Goal: Task Accomplishment & Management: Manage account settings

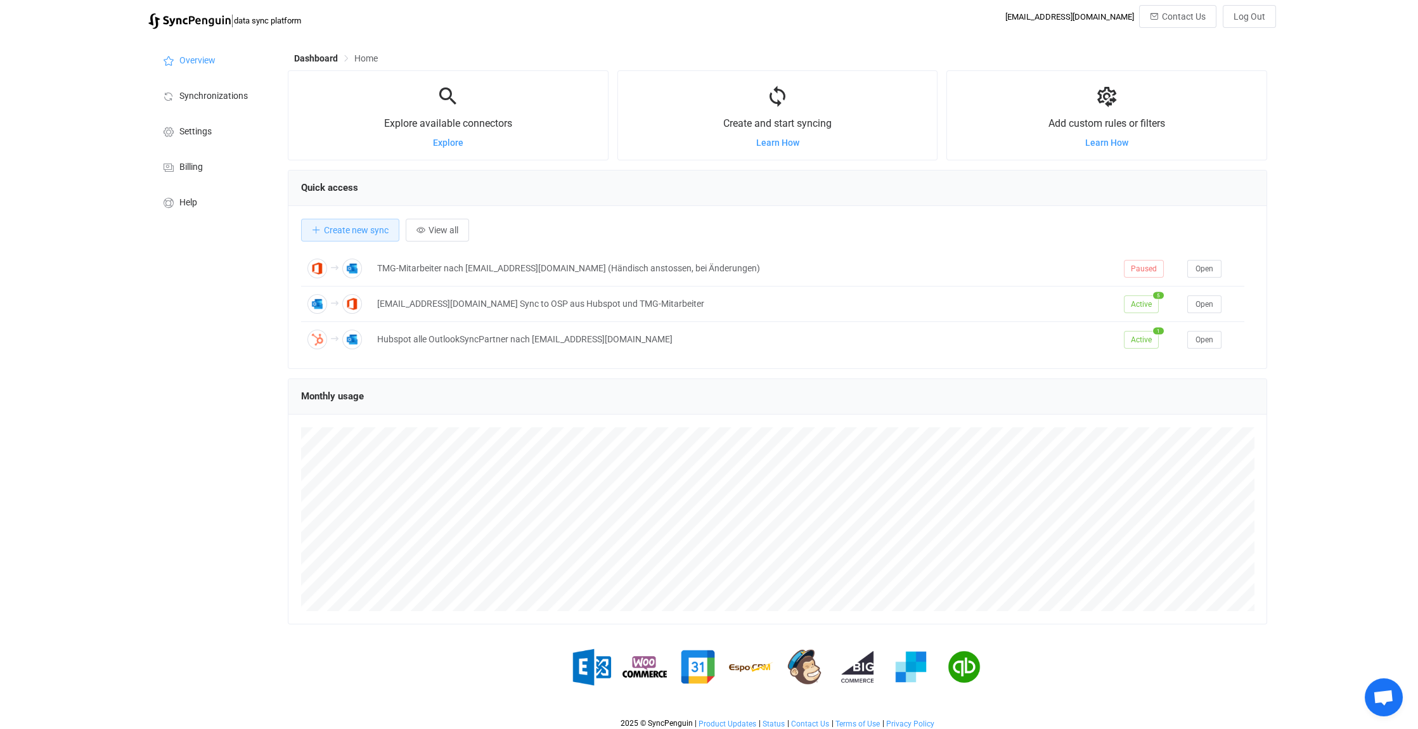
scroll to position [6053, 0]
click at [200, 100] on span "Synchronizations" at bounding box center [213, 96] width 68 height 10
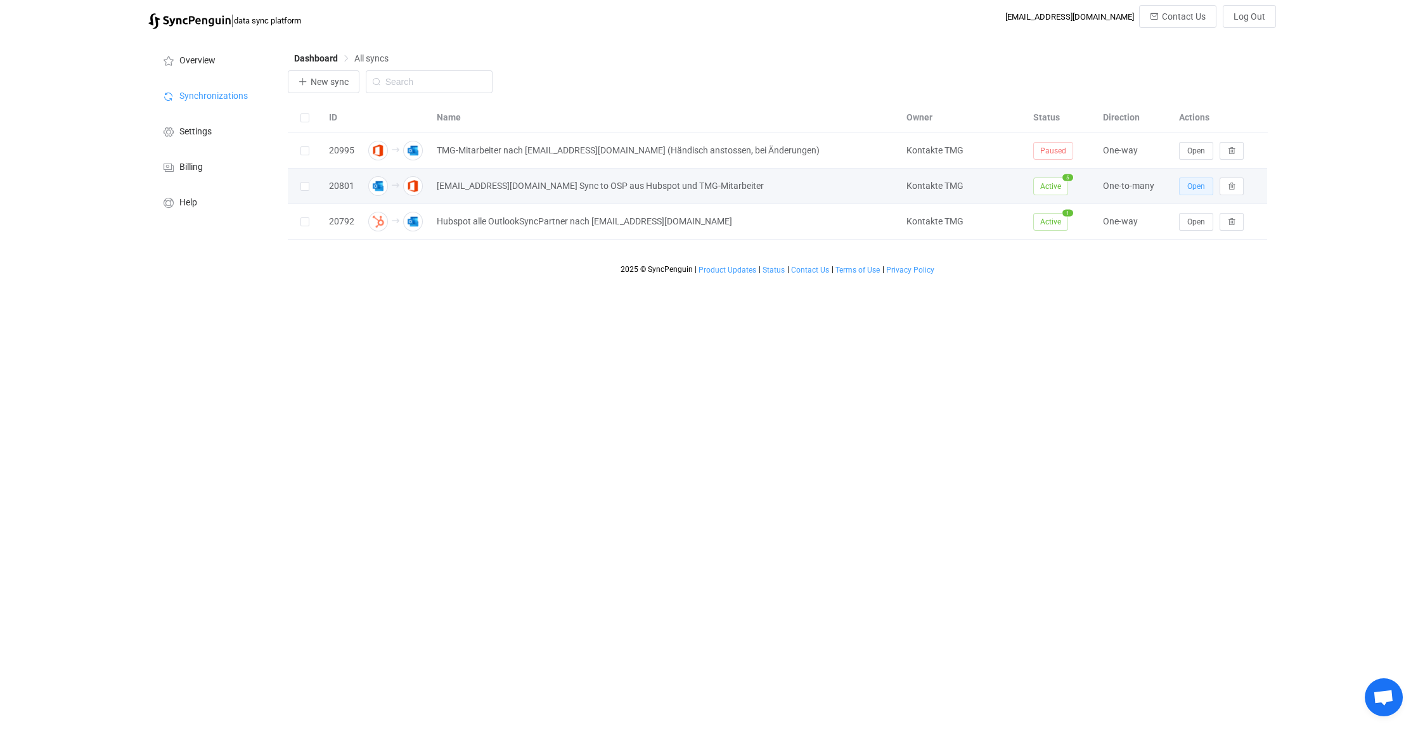
click at [1197, 182] on span "Open" at bounding box center [1196, 186] width 18 height 9
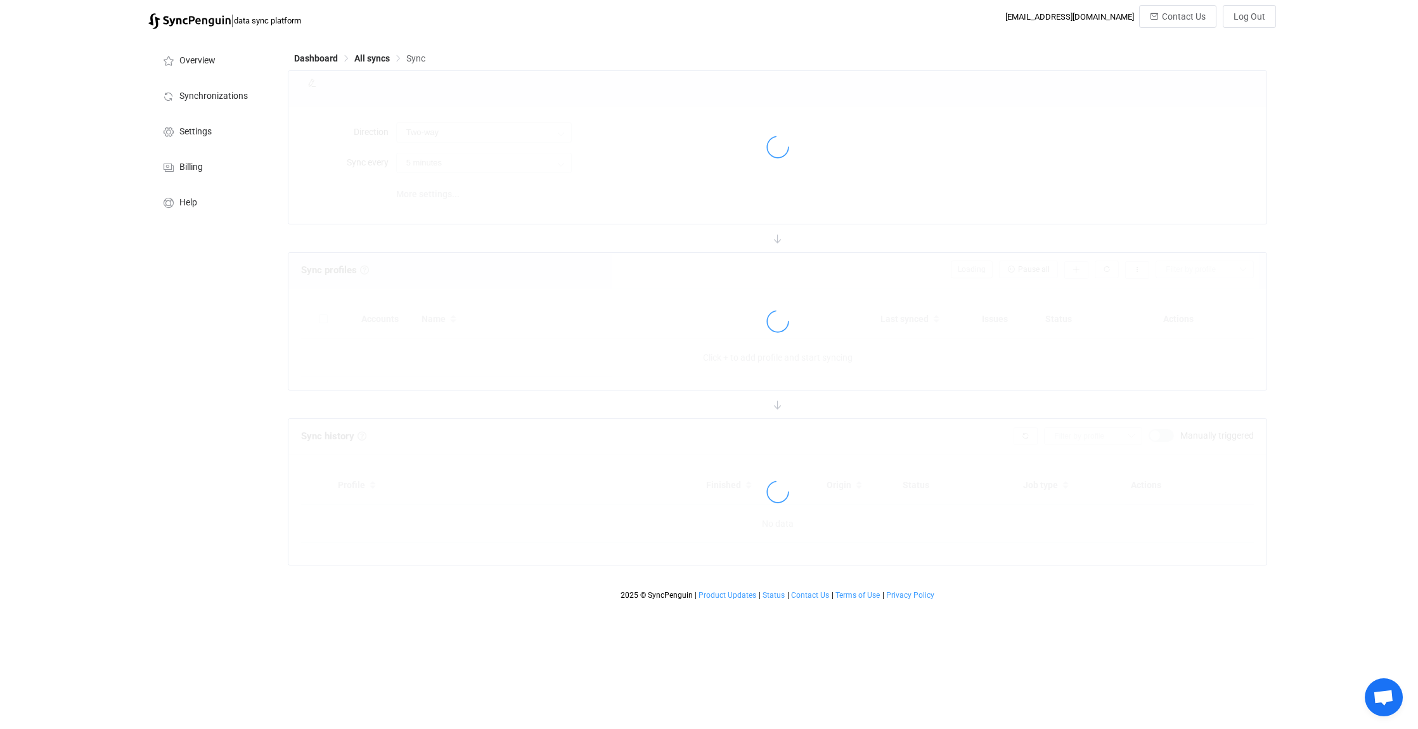
type input "Outlook → Office 365 (one to many)"
type input "1 hour"
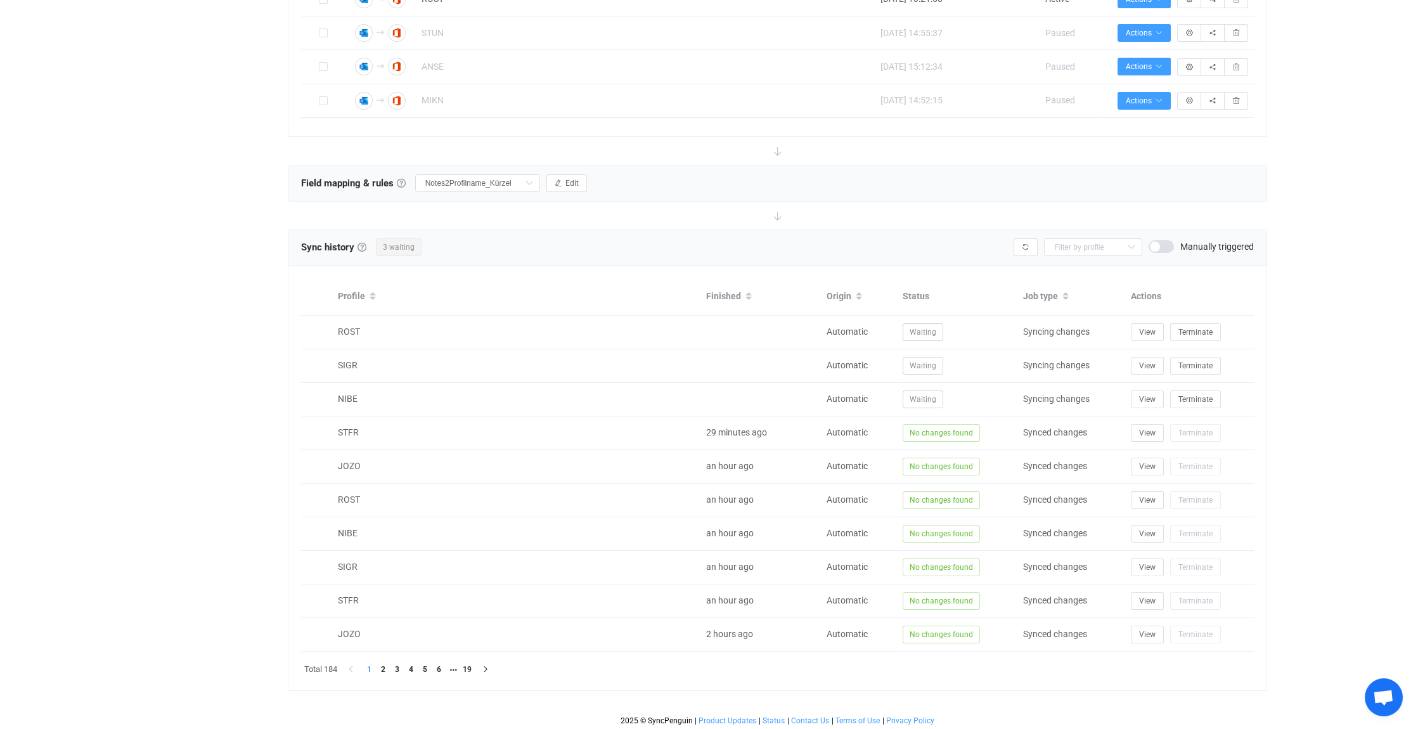
scroll to position [488, 0]
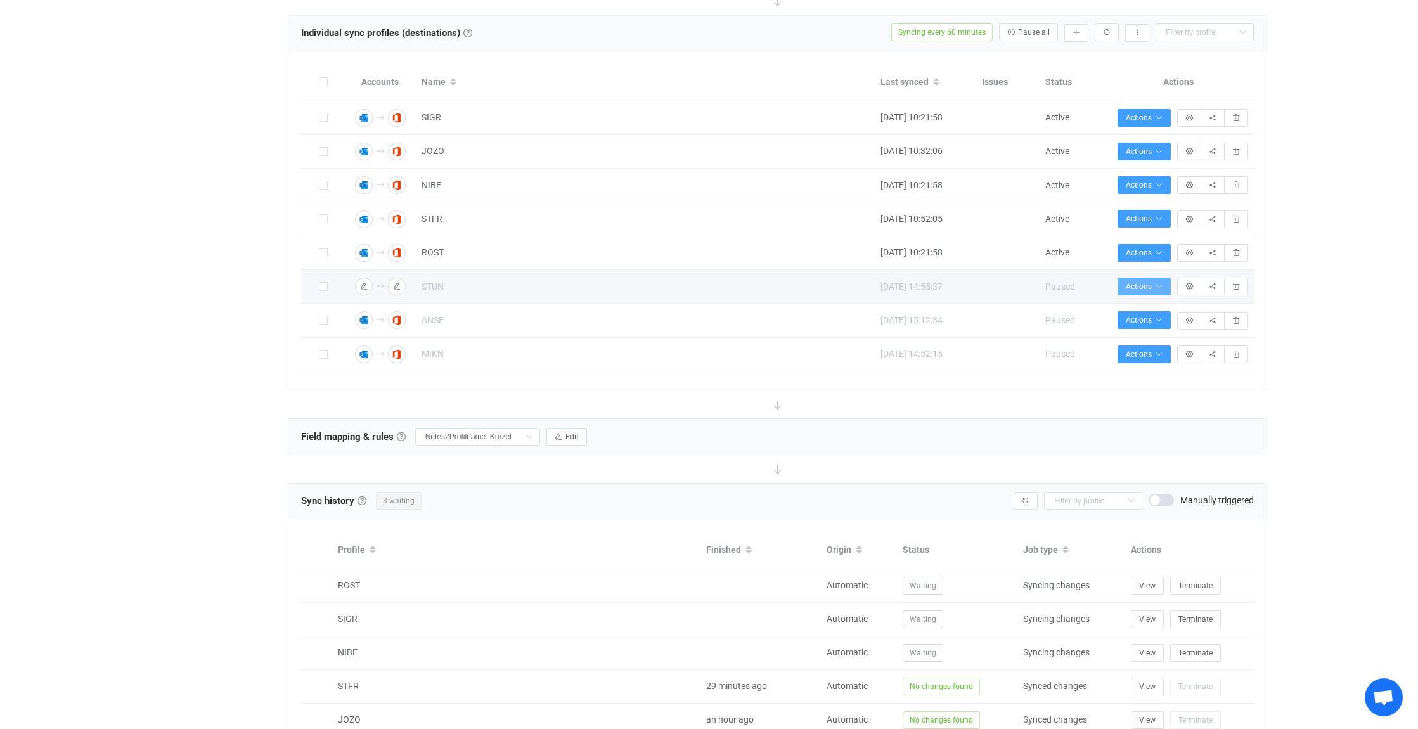
click at [1159, 283] on icon "button" at bounding box center [1159, 287] width 8 height 8
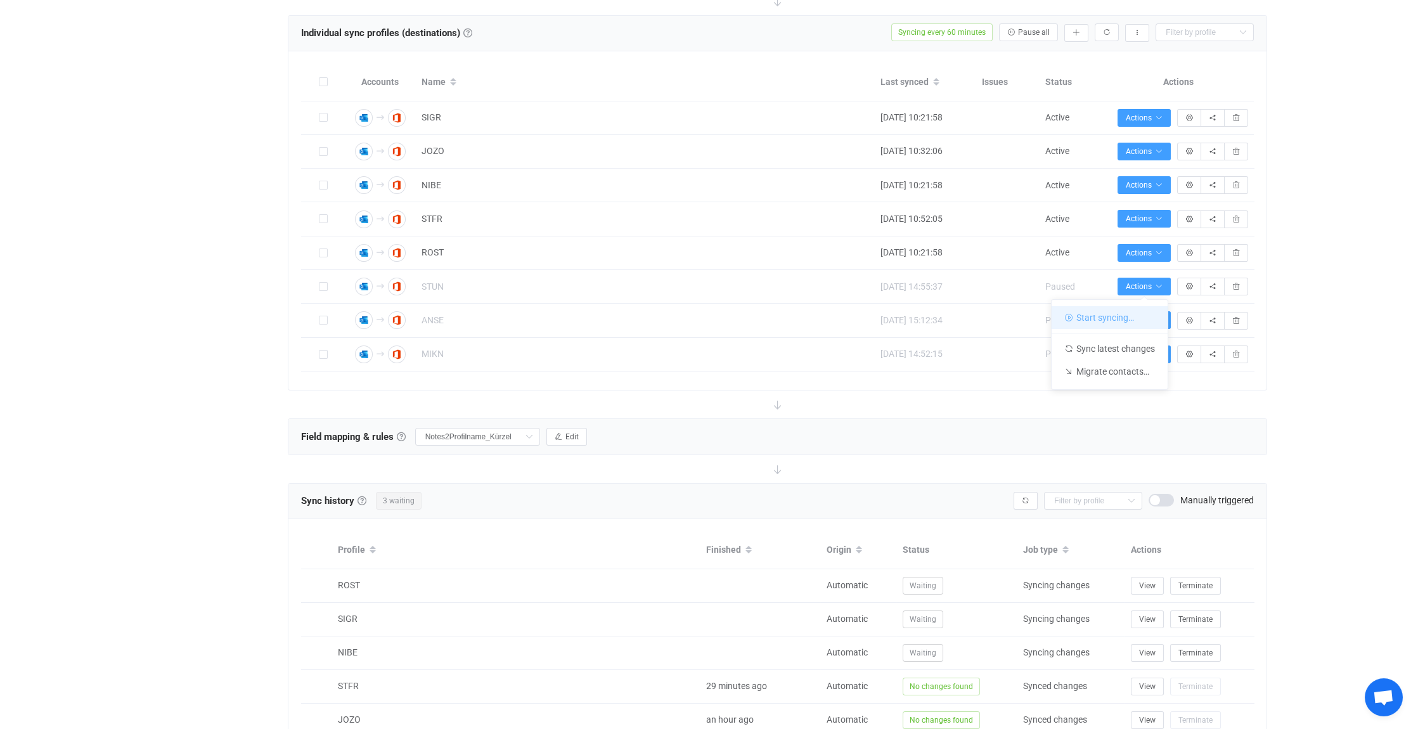
click at [1120, 317] on li "Start syncing…" at bounding box center [1110, 317] width 116 height 23
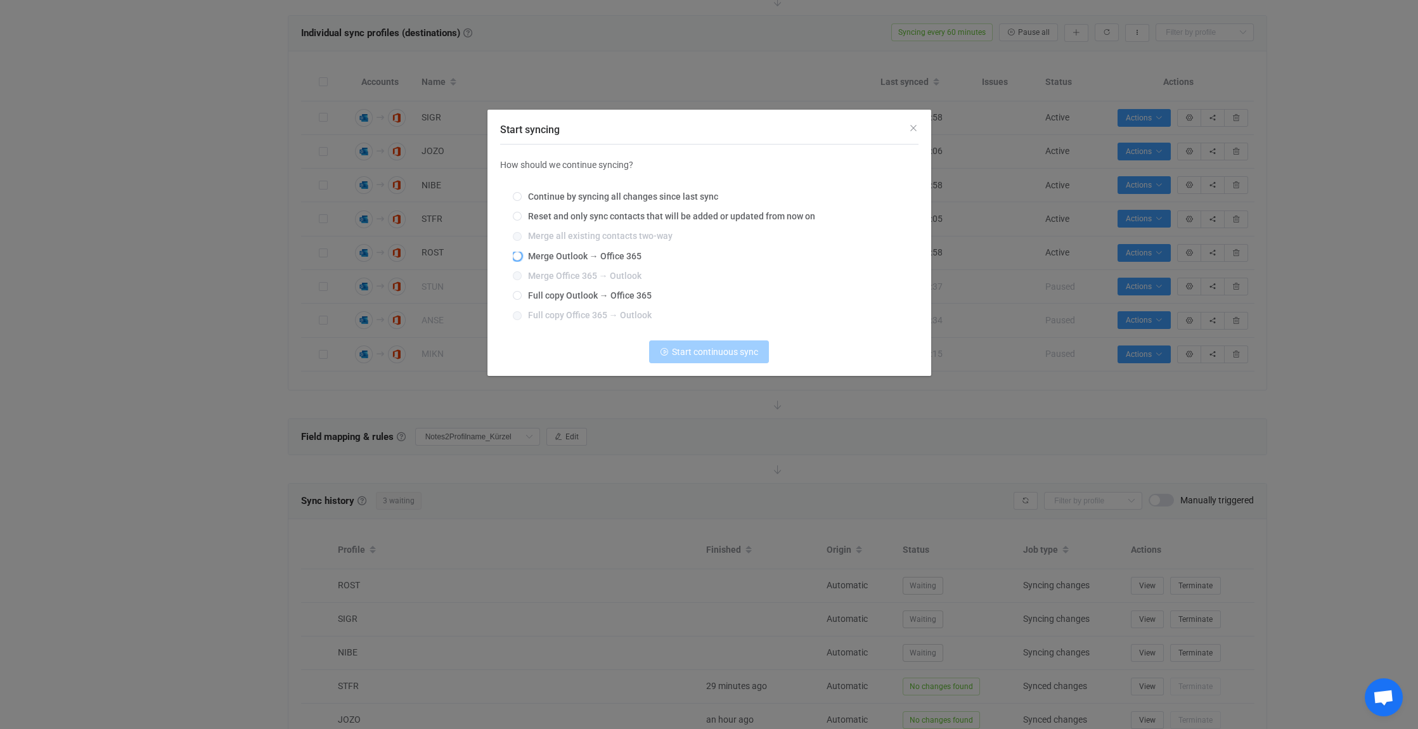
click at [531, 252] on span "Merge Outlook → Office 365" at bounding box center [582, 256] width 120 height 10
click at [522, 252] on input "Merge Outlook → Office 365" at bounding box center [517, 257] width 9 height 10
radio input "true"
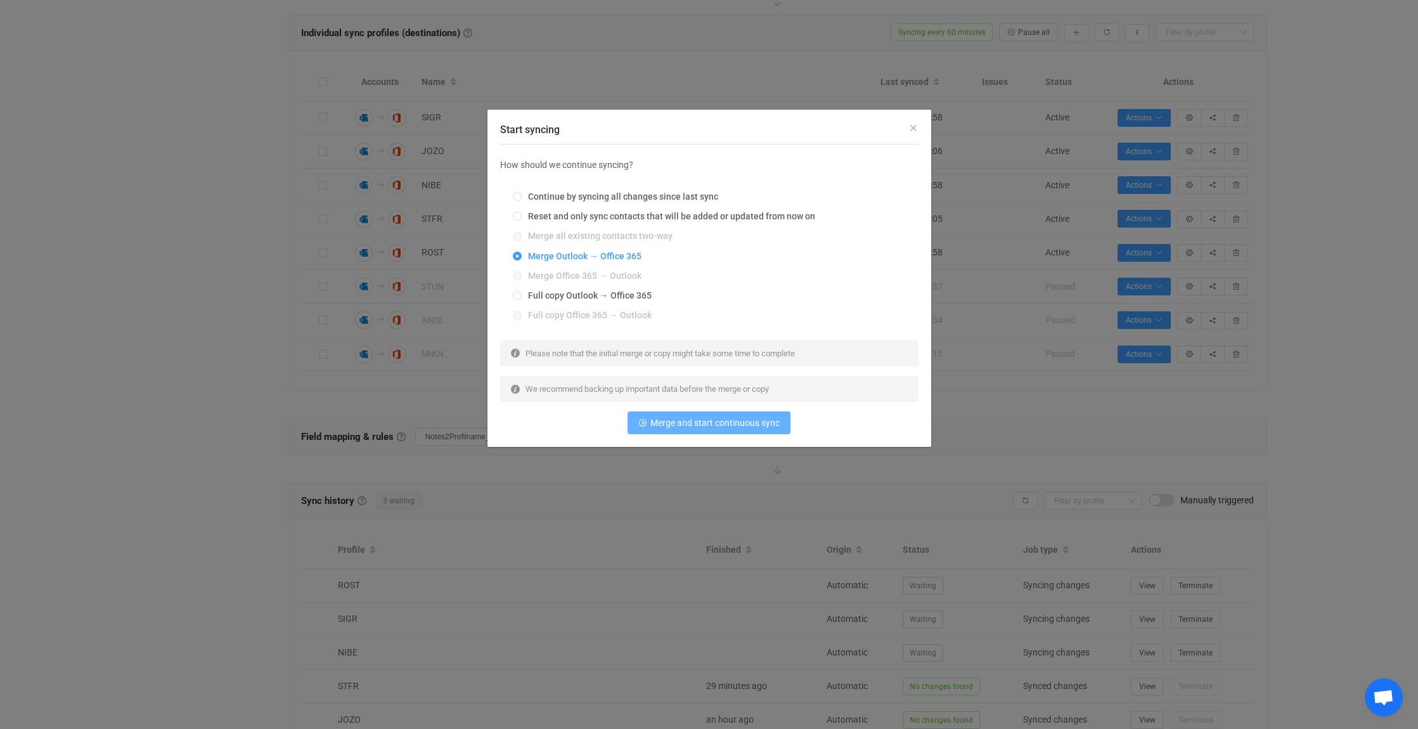
click at [728, 423] on span "Merge and start continuous sync" at bounding box center [714, 423] width 129 height 10
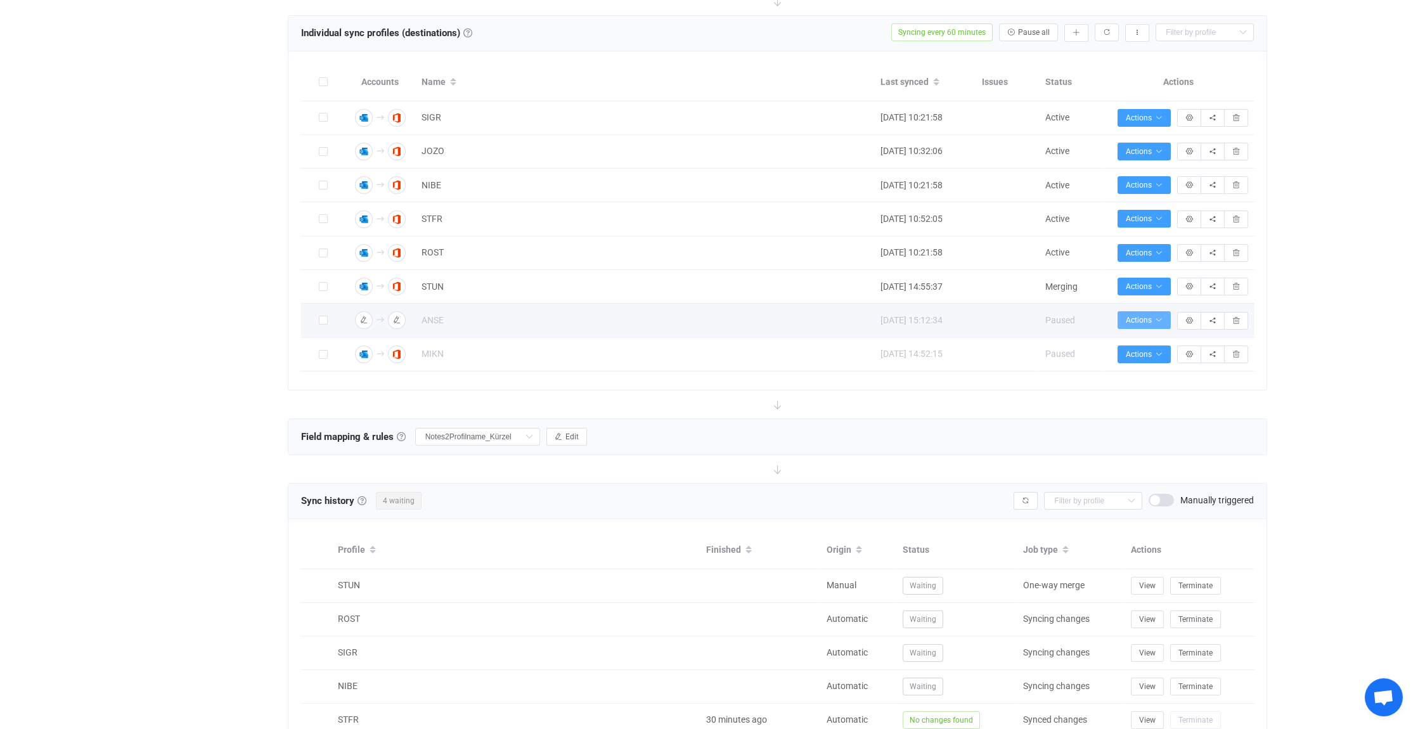
click at [1156, 316] on icon "button" at bounding box center [1159, 320] width 8 height 8
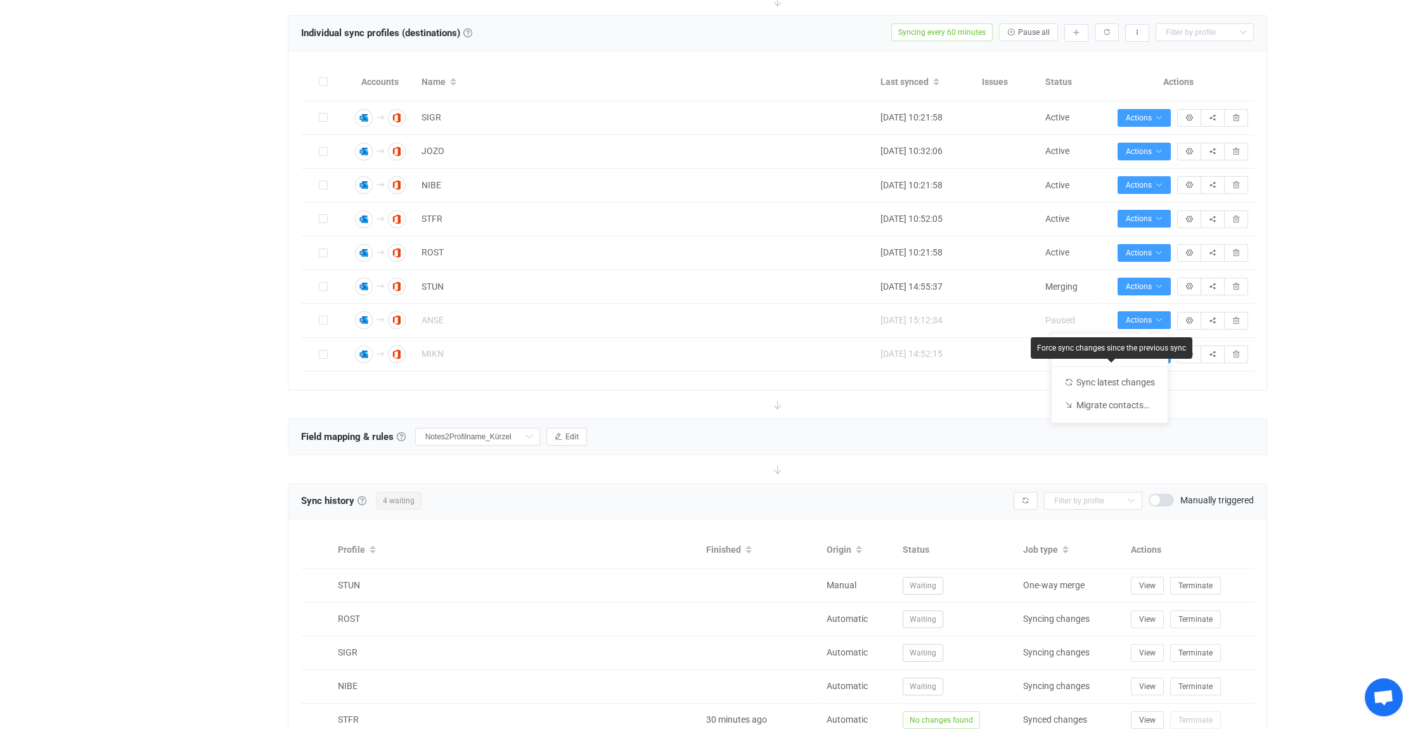
click at [1092, 350] on div "Force sync changes since the previous sync" at bounding box center [1111, 348] width 149 height 9
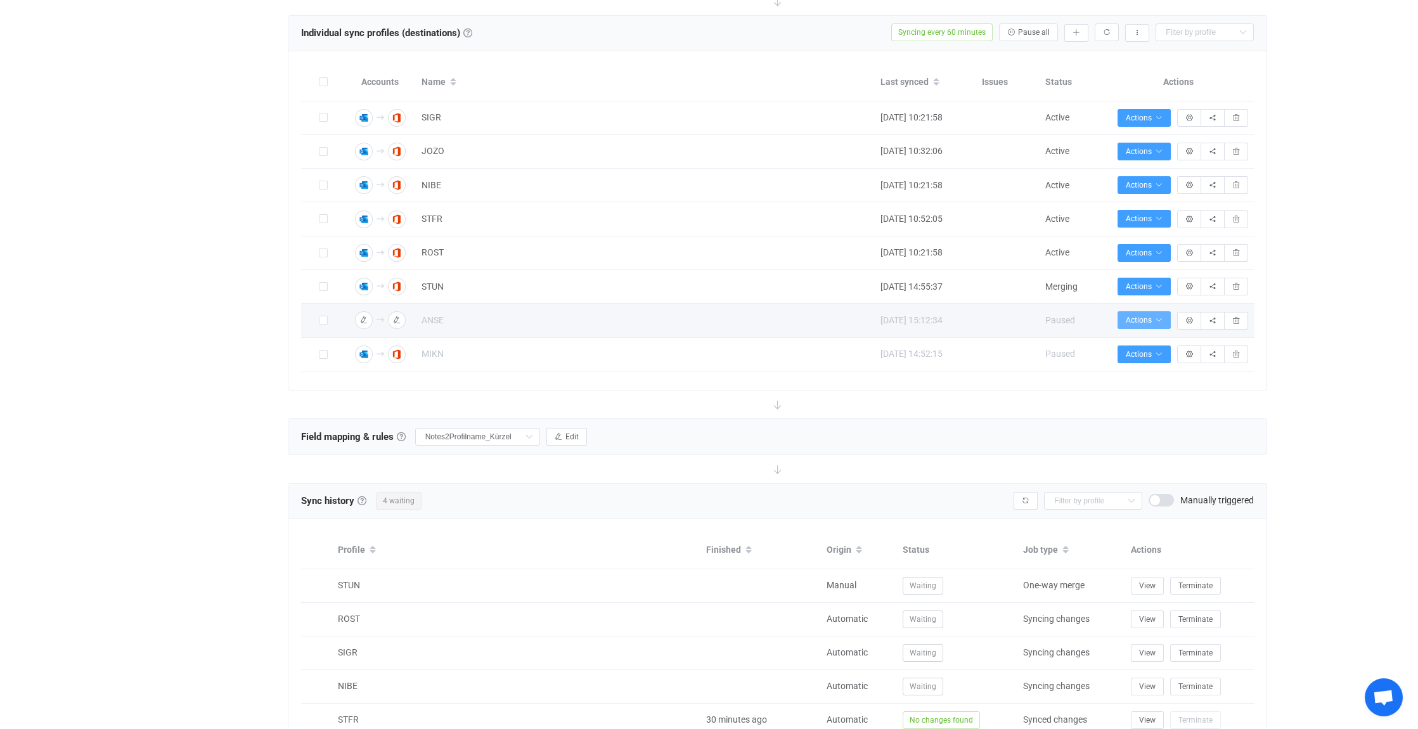
click at [1154, 316] on span "Actions" at bounding box center [1144, 320] width 37 height 9
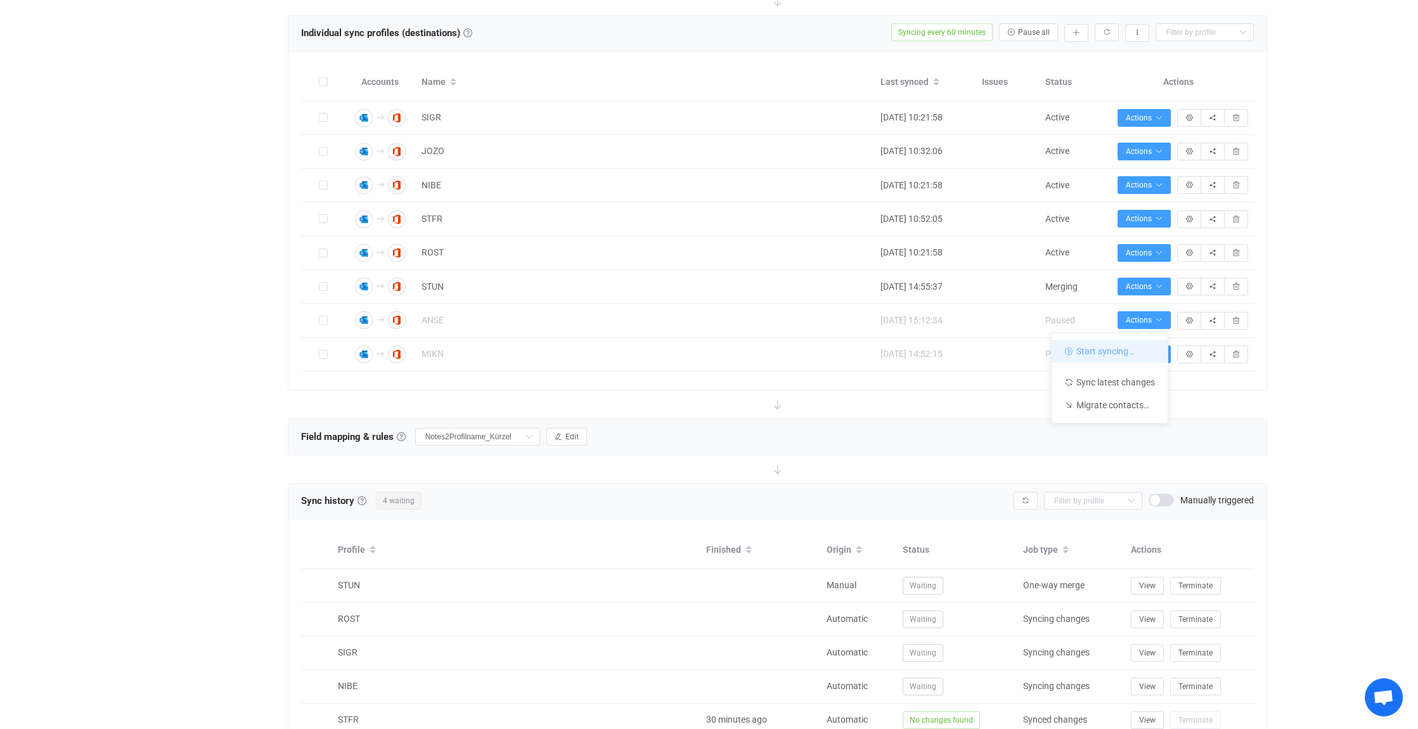
click at [1106, 350] on li "Start syncing…" at bounding box center [1110, 351] width 116 height 23
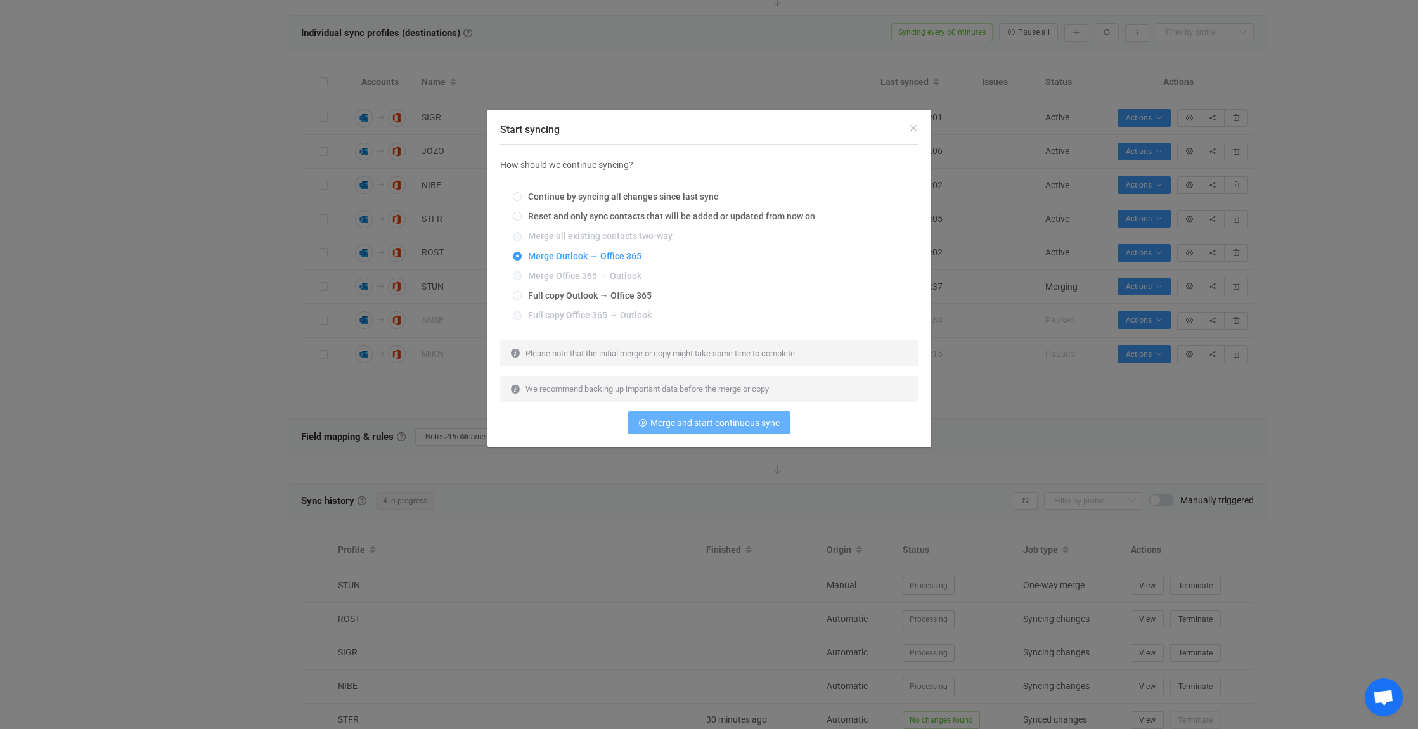
click at [721, 423] on span "Merge and start continuous sync" at bounding box center [714, 423] width 129 height 10
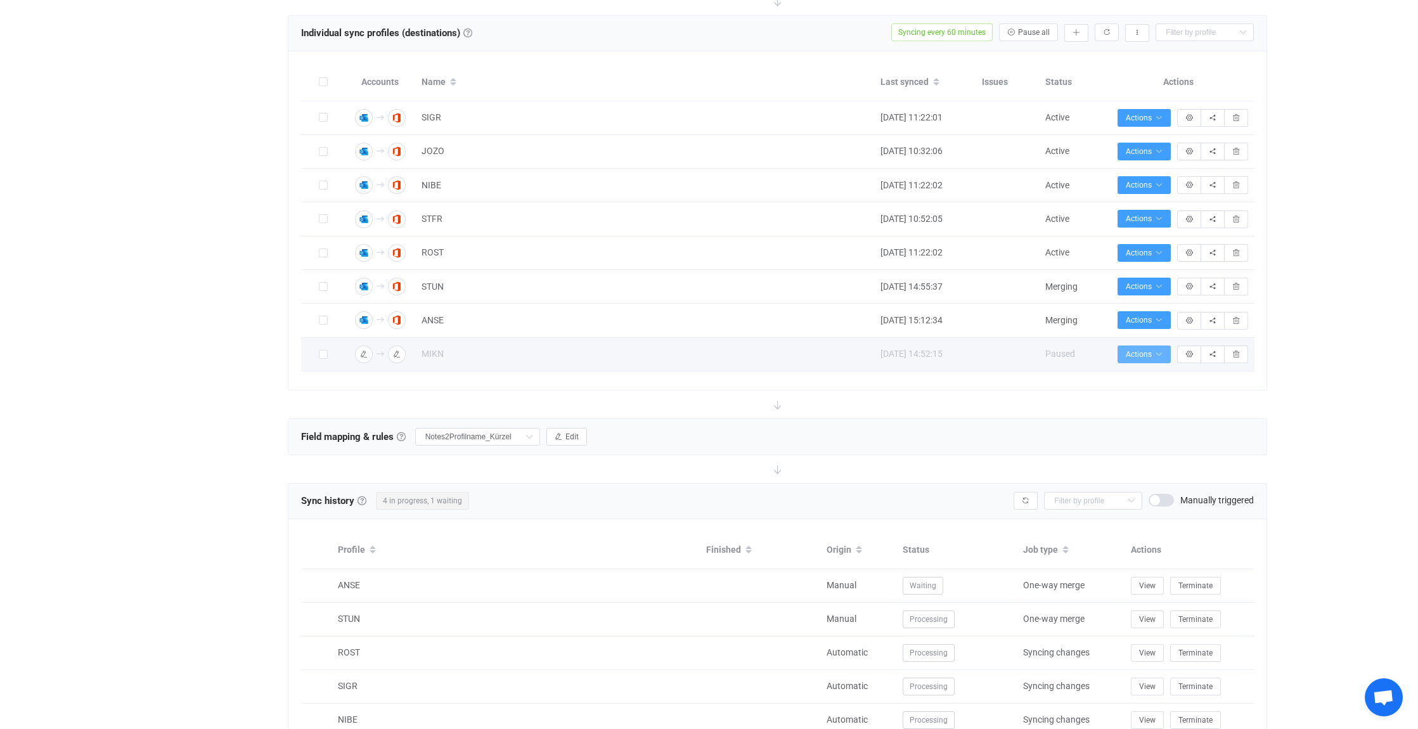
click at [1156, 351] on icon "button" at bounding box center [1159, 355] width 8 height 8
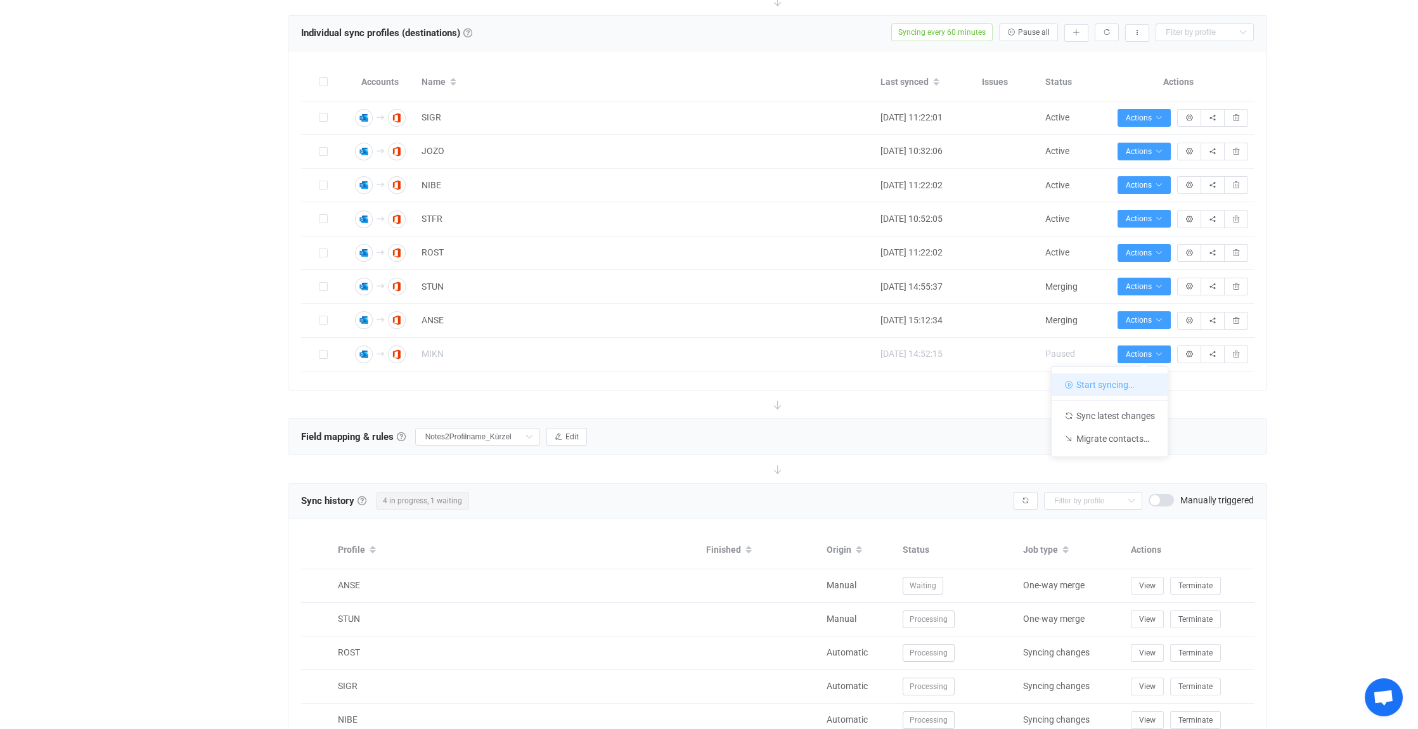
click at [1094, 383] on li "Start syncing…" at bounding box center [1110, 384] width 116 height 23
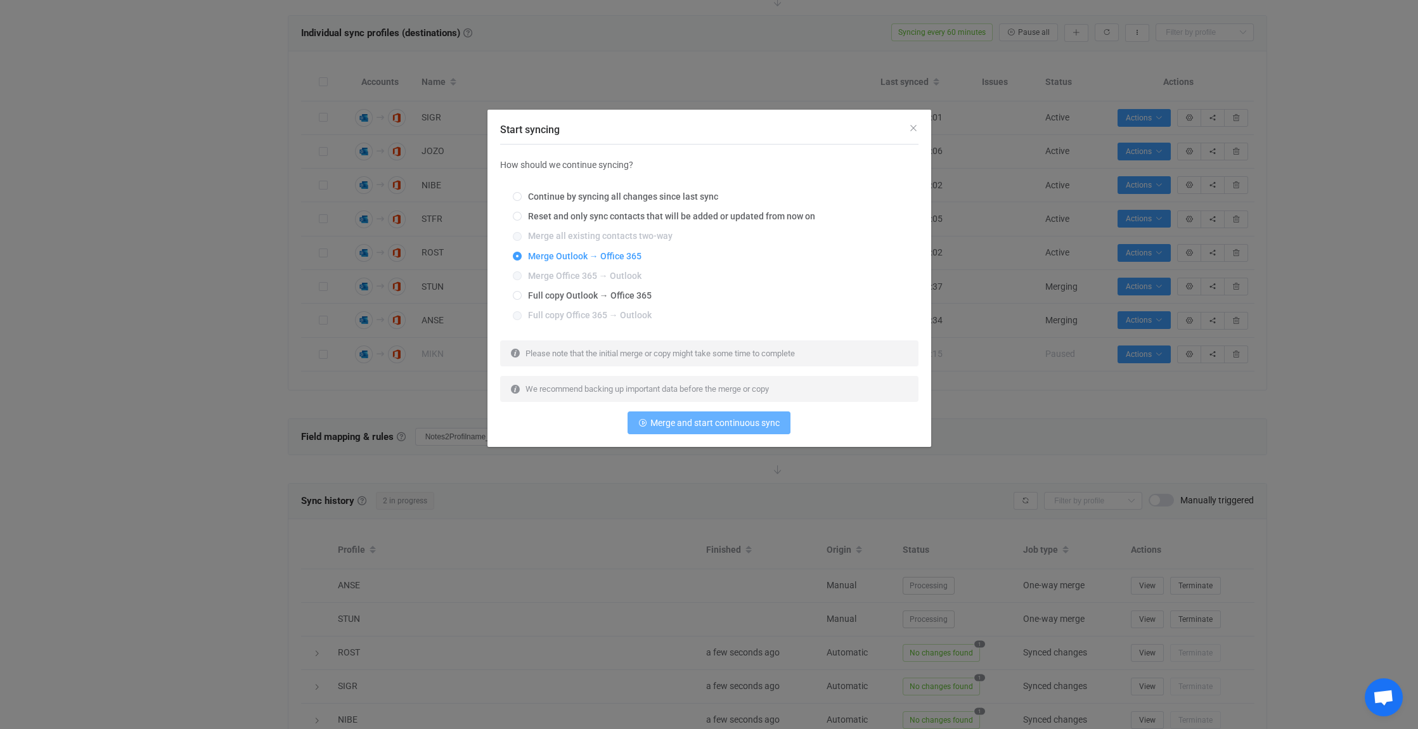
click at [706, 421] on span "Merge and start continuous sync" at bounding box center [714, 423] width 129 height 10
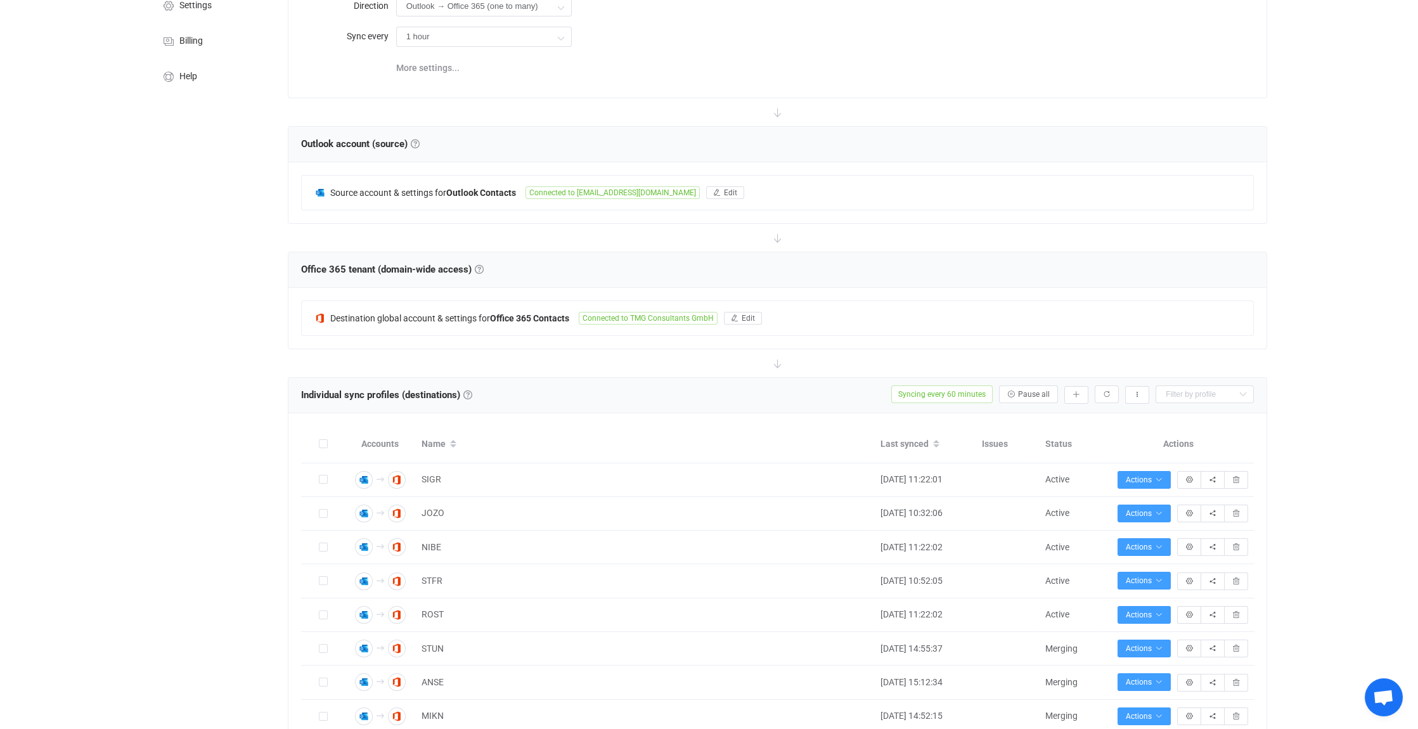
scroll to position [0, 0]
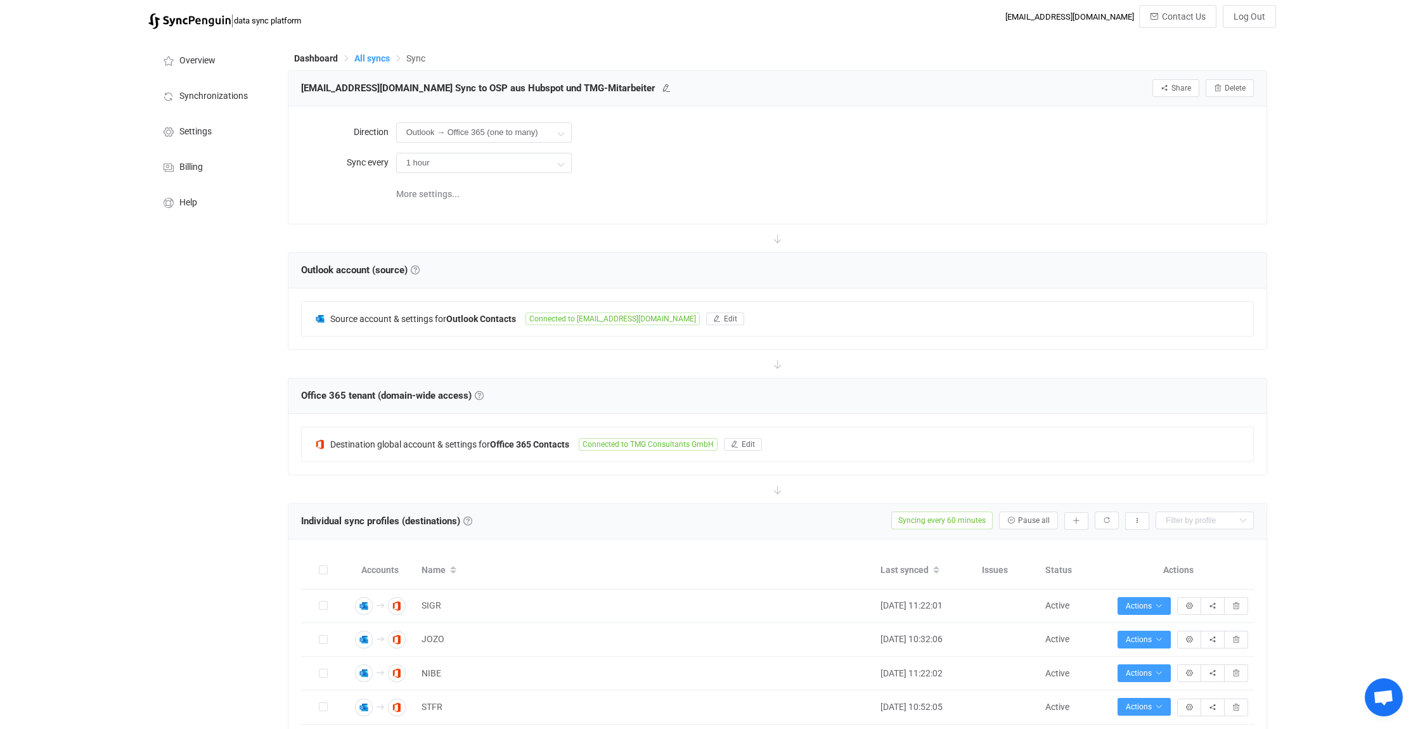
click at [377, 58] on span "All syncs" at bounding box center [371, 58] width 35 height 10
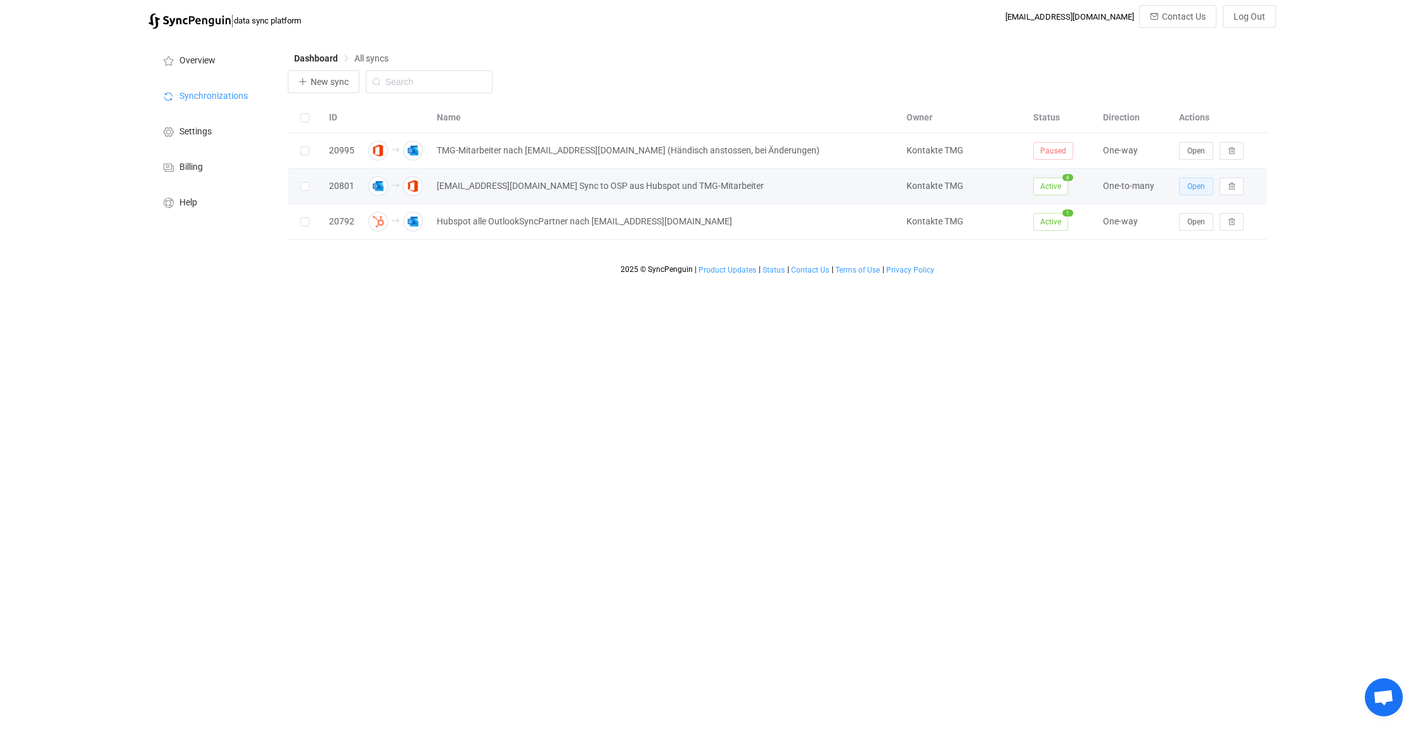
click at [1201, 184] on span "Open" at bounding box center [1196, 186] width 18 height 9
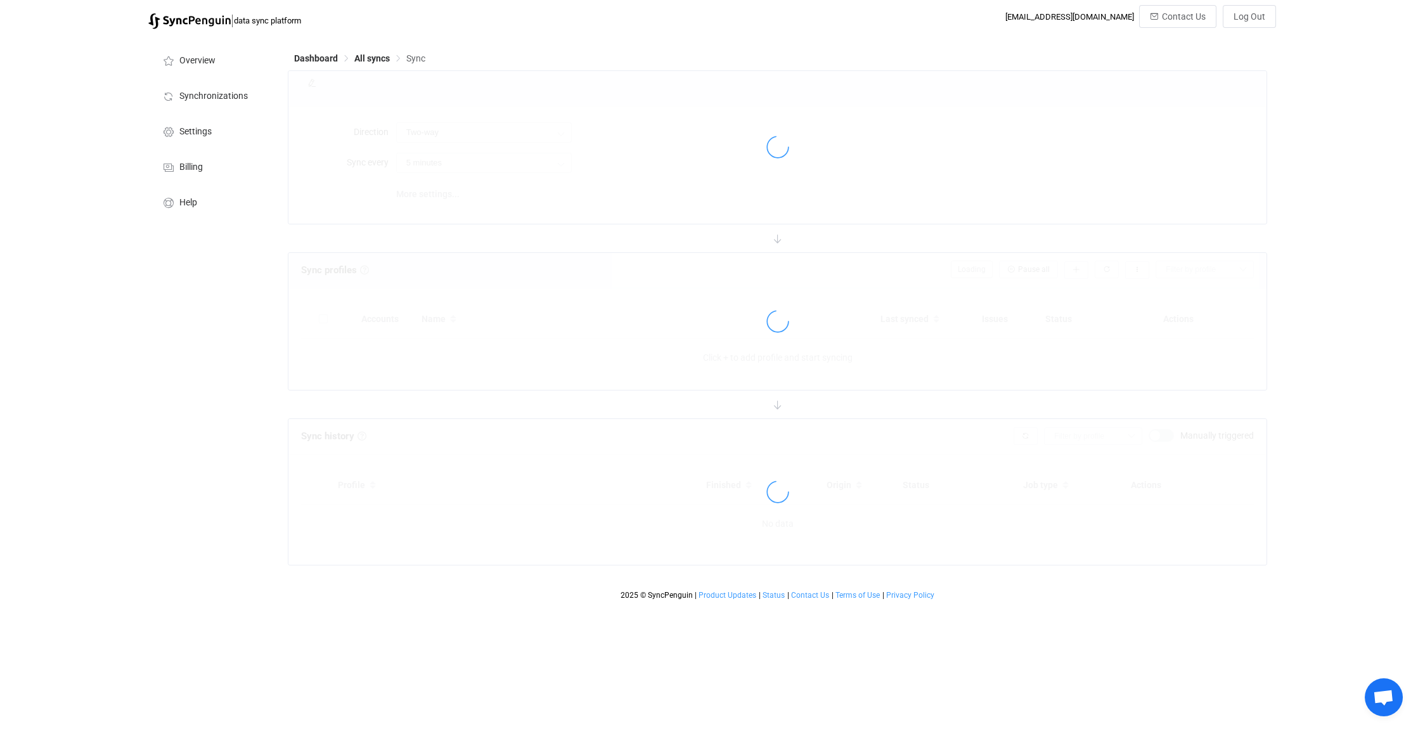
type input "Outlook → Office 365 (one to many)"
type input "1 hour"
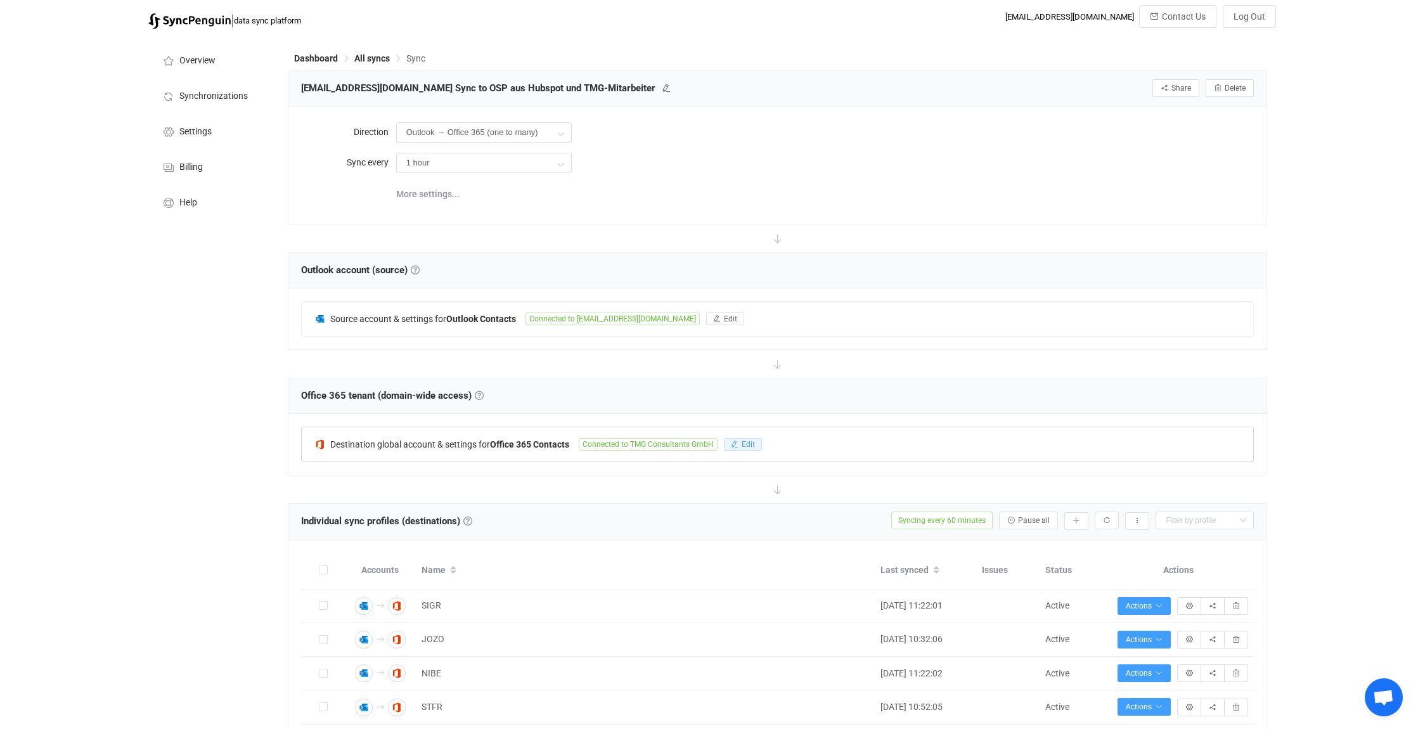
click at [742, 442] on span "Edit" at bounding box center [748, 444] width 13 height 9
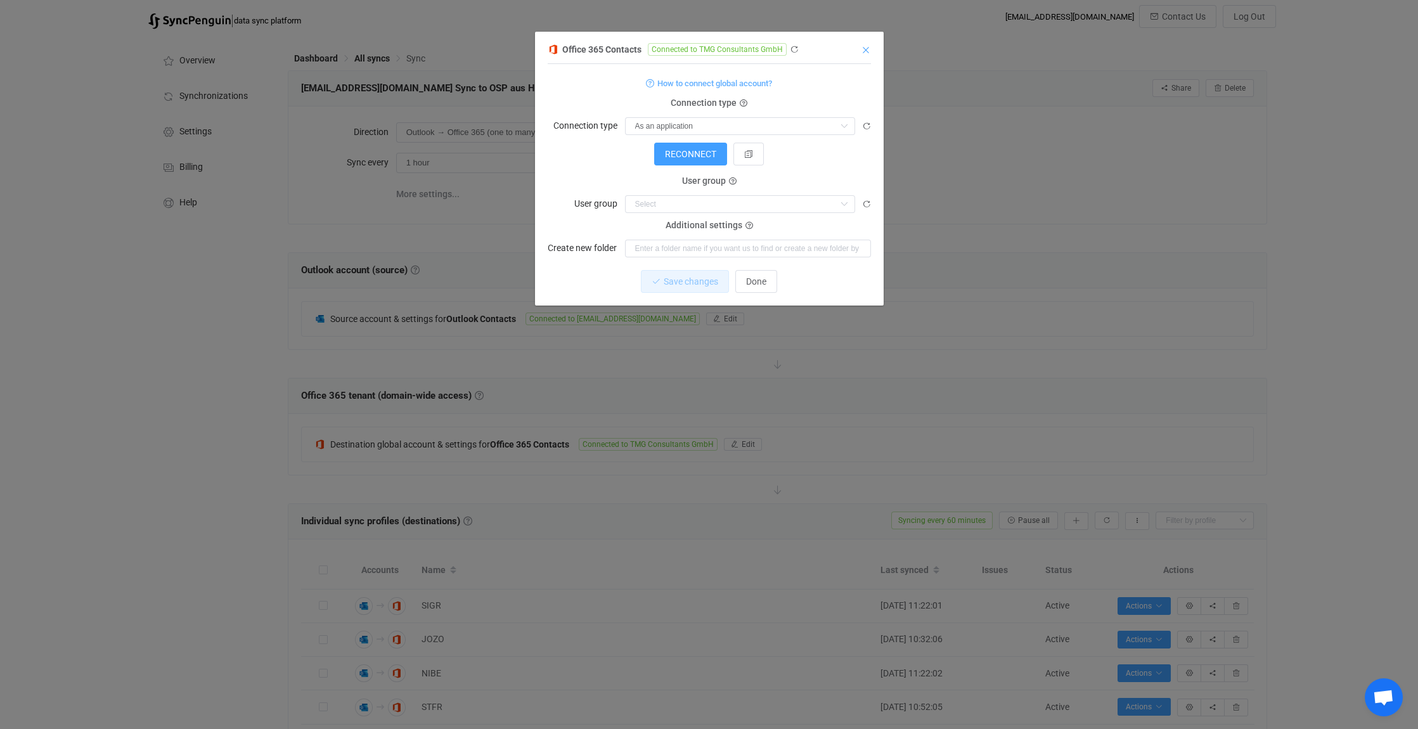
click at [865, 50] on icon "Close" at bounding box center [866, 50] width 10 height 10
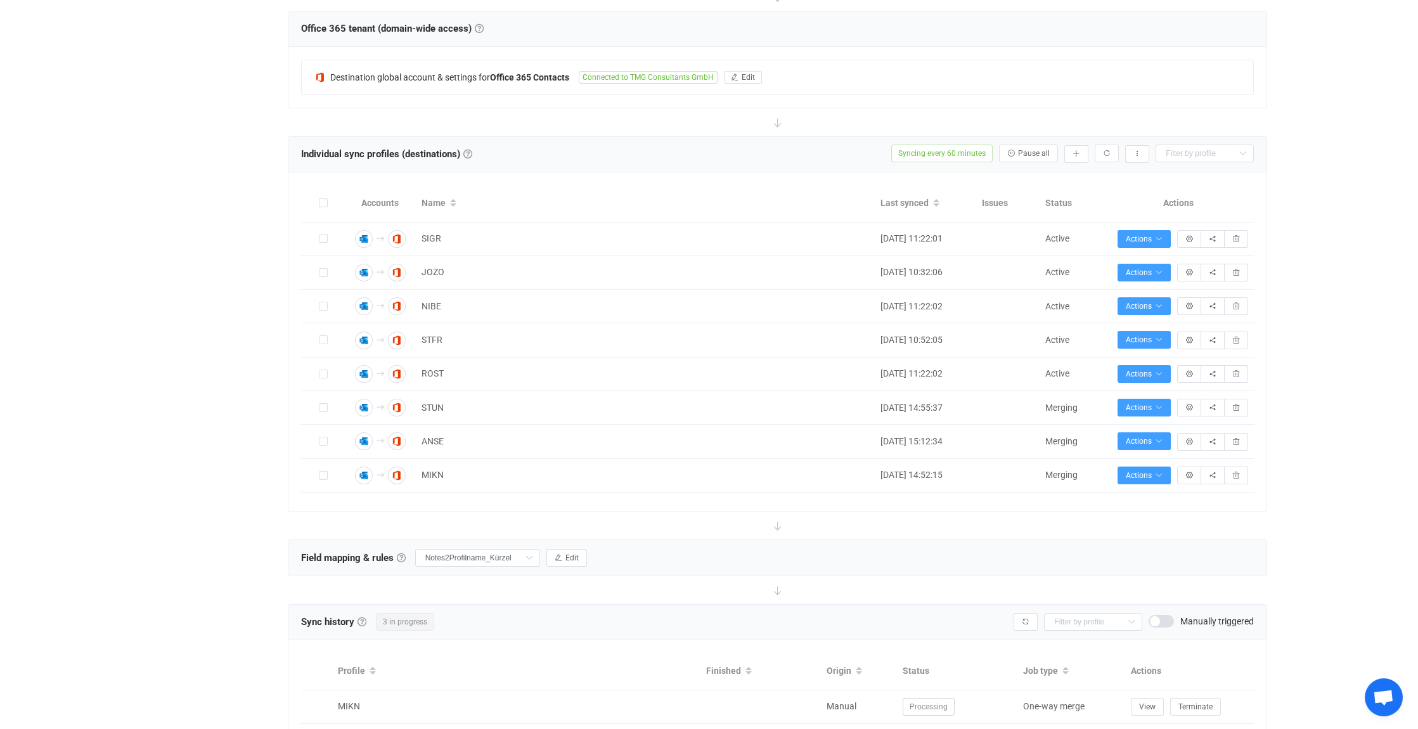
scroll to position [570, 0]
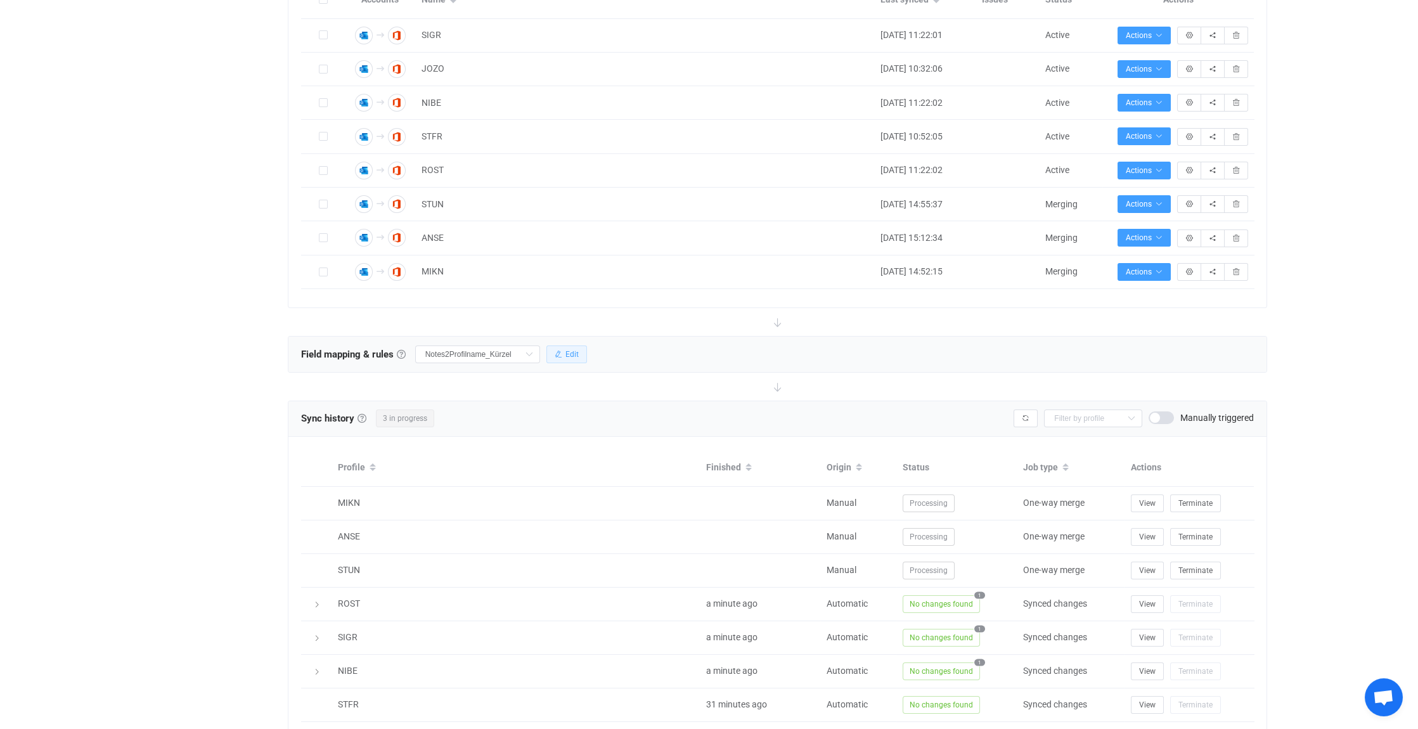
click at [579, 350] on span "Edit" at bounding box center [571, 354] width 13 height 9
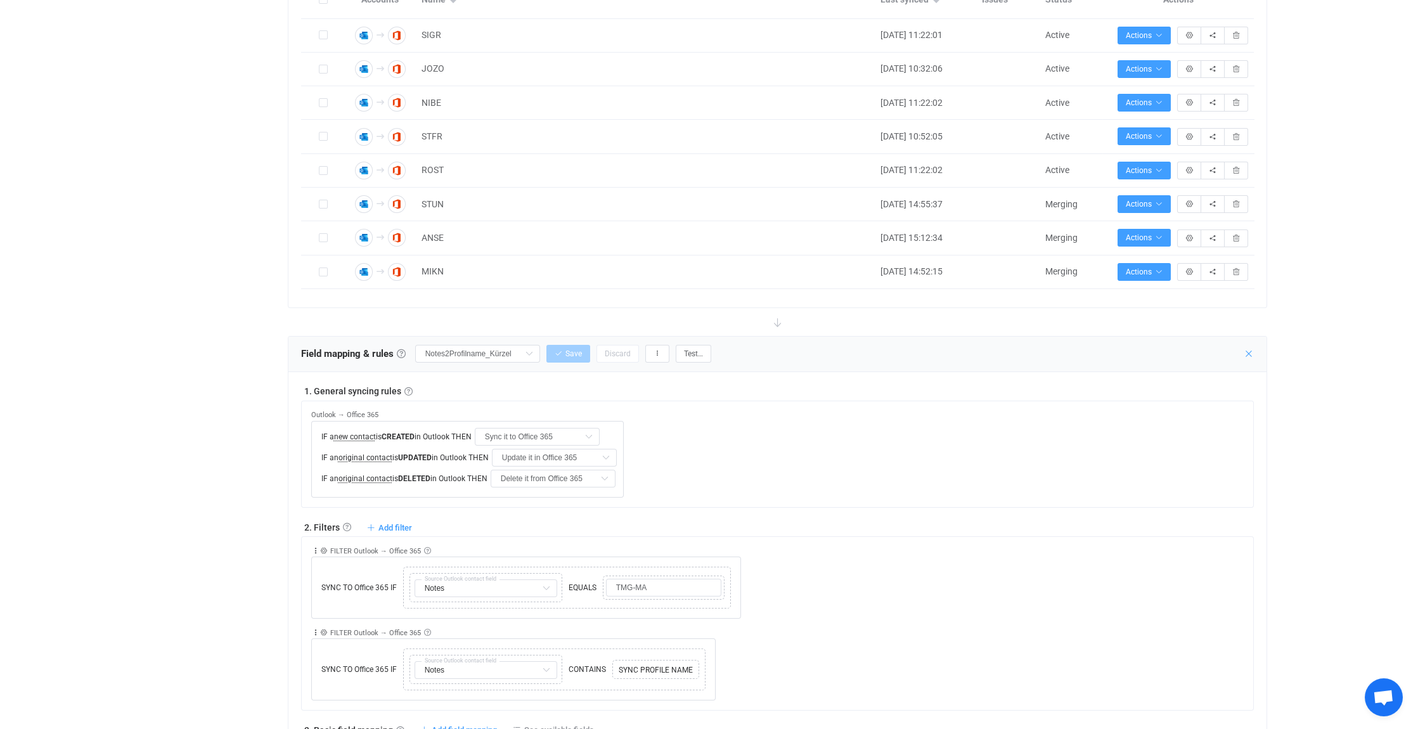
click at [1249, 349] on icon at bounding box center [1249, 354] width 10 height 10
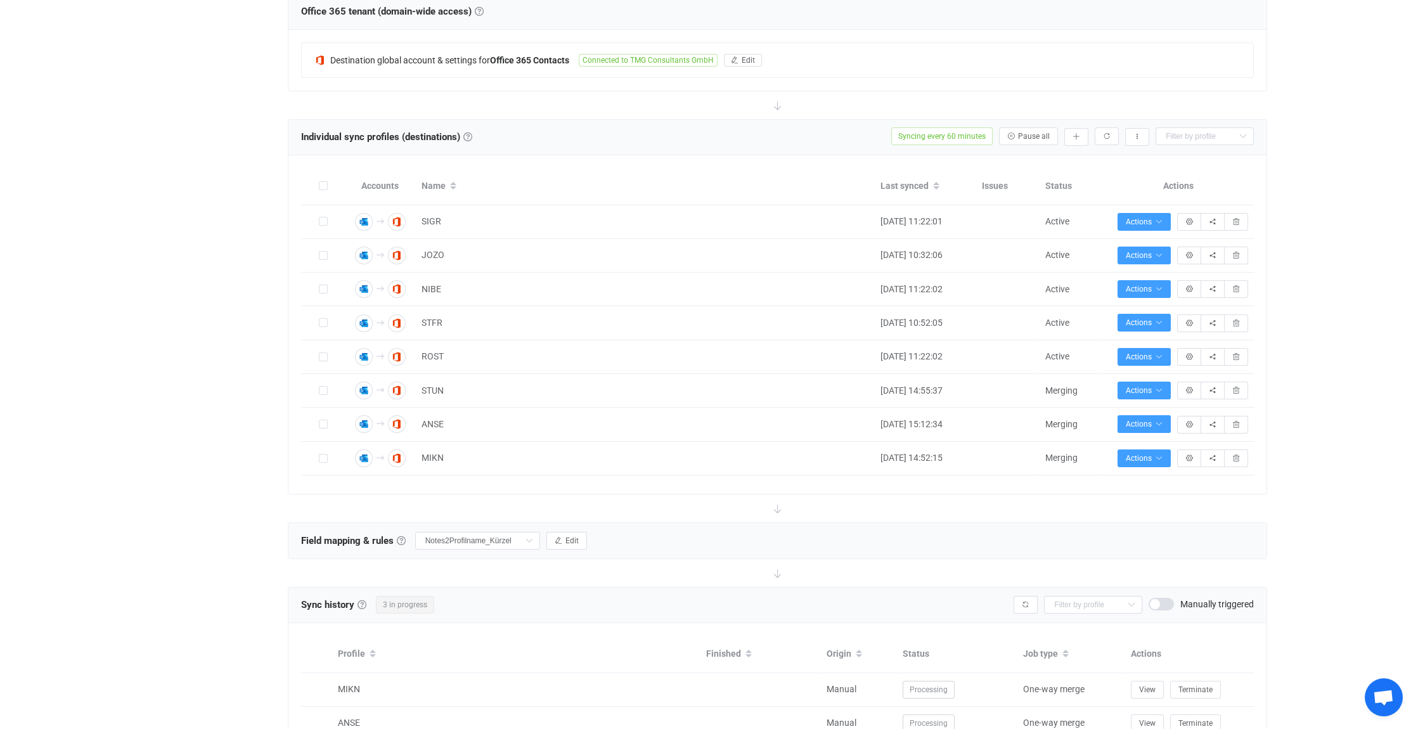
scroll to position [380, 0]
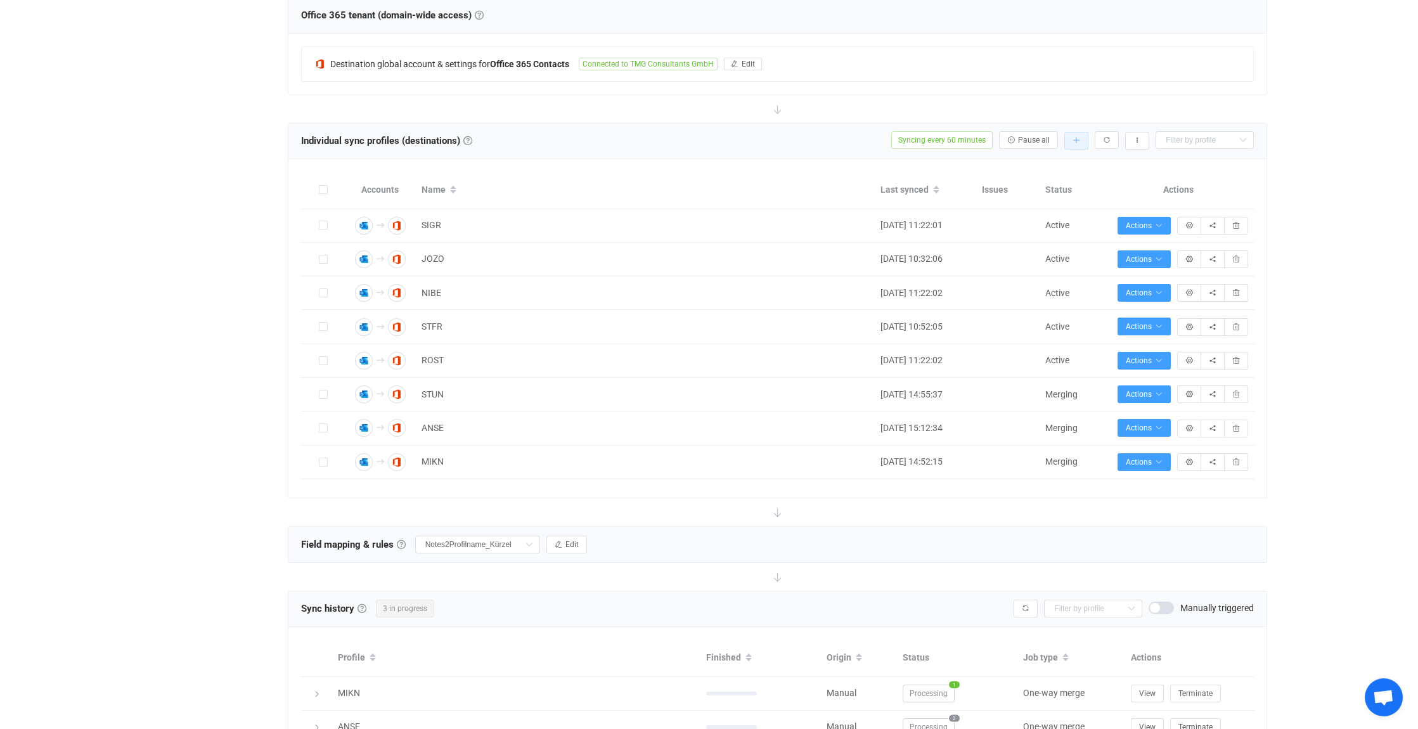
click at [1079, 137] on icon "button" at bounding box center [1076, 141] width 8 height 8
click at [1055, 169] on li "Add manually…" at bounding box center [1031, 173] width 108 height 23
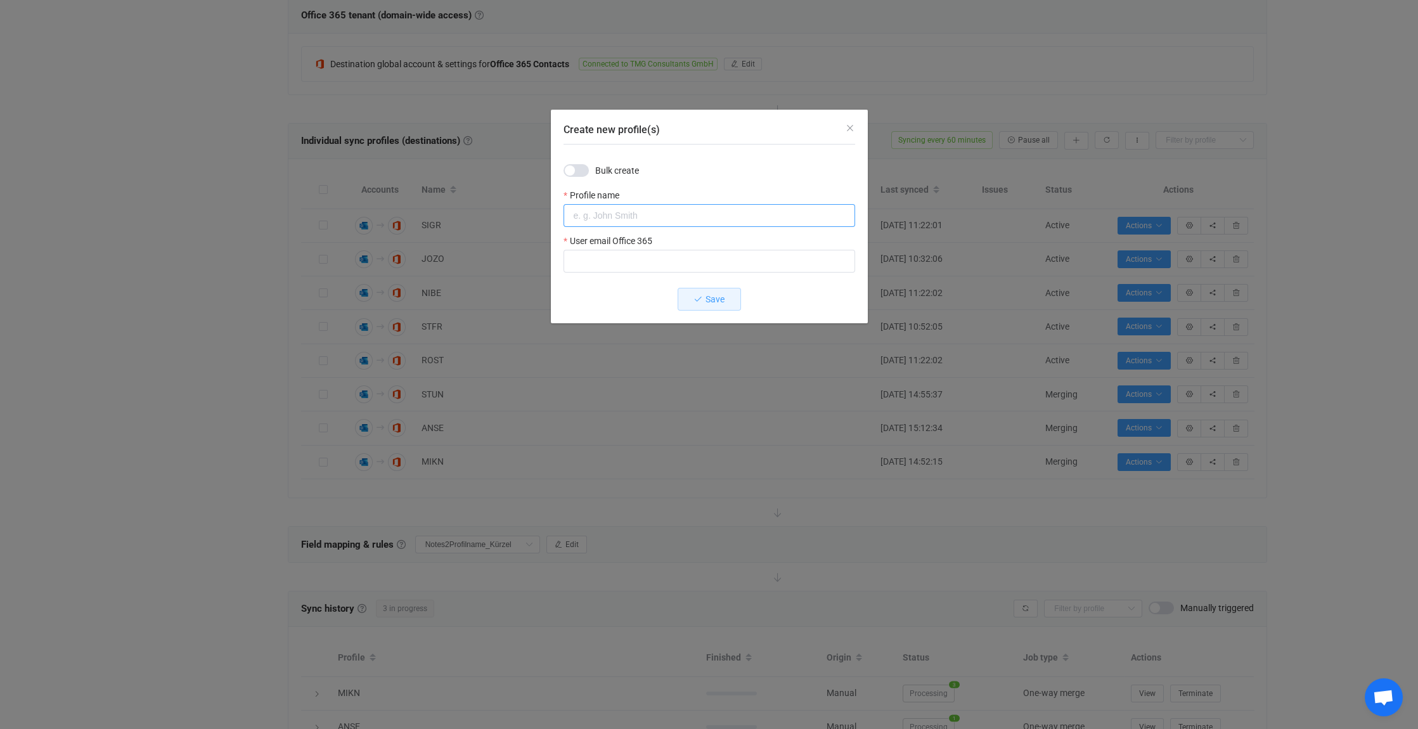
click at [647, 217] on input "Create new profile(s)" at bounding box center [709, 215] width 292 height 23
type input "FEWÜ"
click at [618, 262] on input "Create new profile(s)" at bounding box center [709, 261] width 292 height 23
type input "[PERSON_NAME][EMAIL_ADDRESS][PERSON_NAME][DOMAIN_NAME]"
click at [719, 299] on span "Save" at bounding box center [714, 299] width 19 height 10
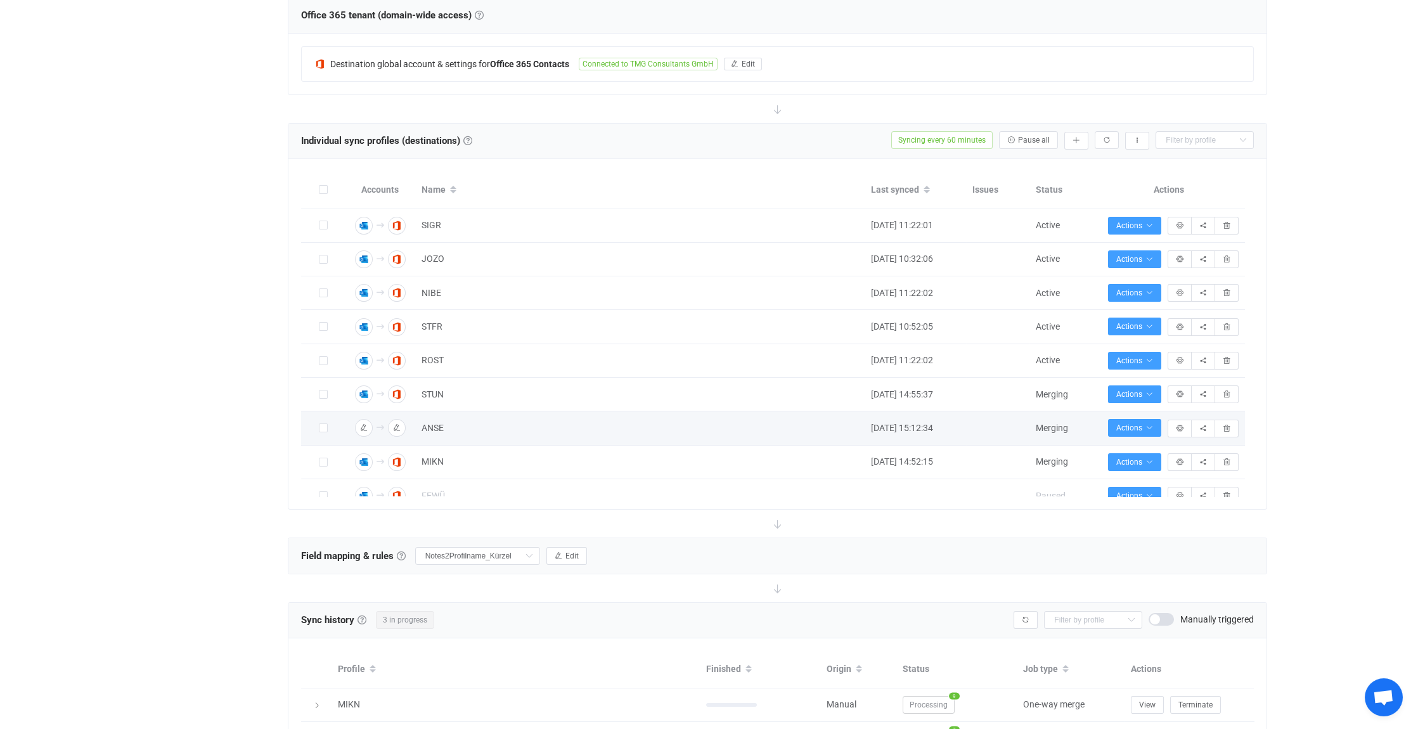
scroll to position [14, 0]
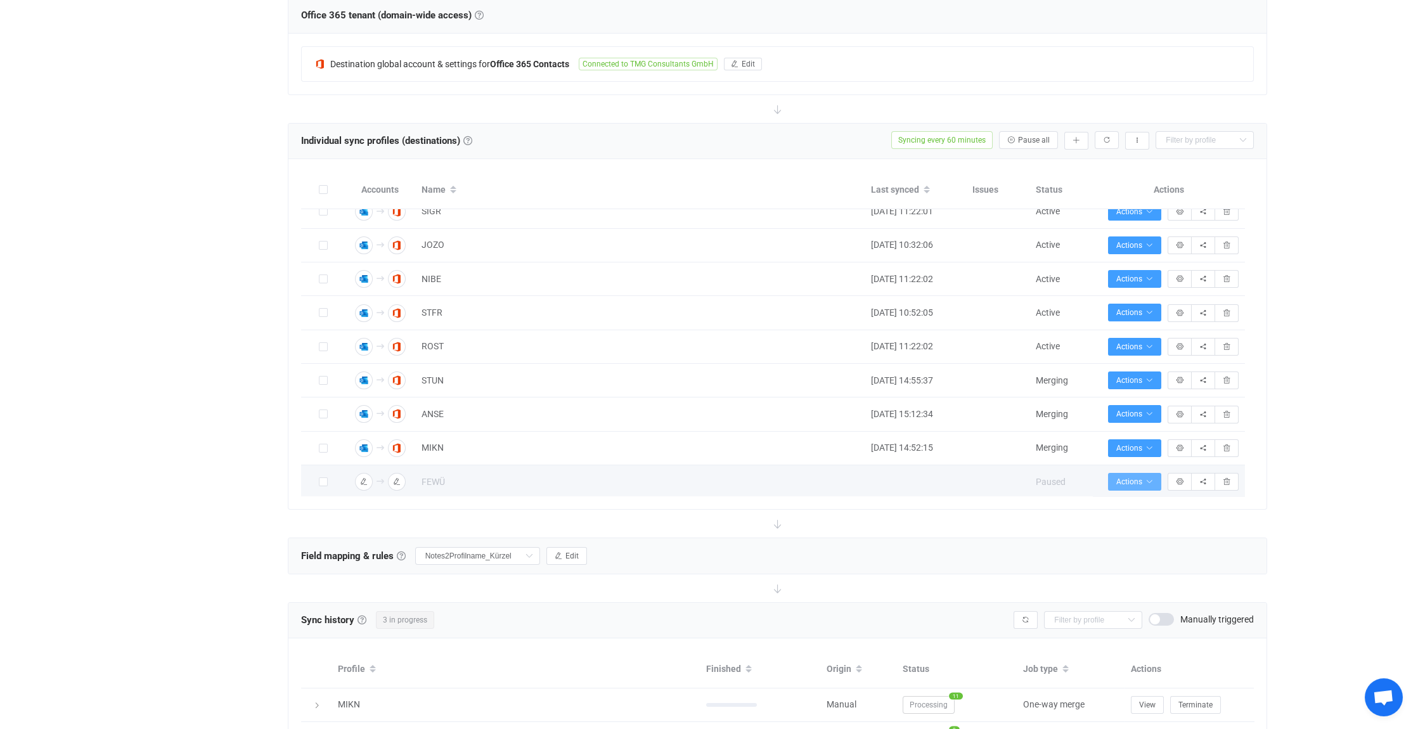
click at [1149, 478] on icon "button" at bounding box center [1149, 482] width 8 height 8
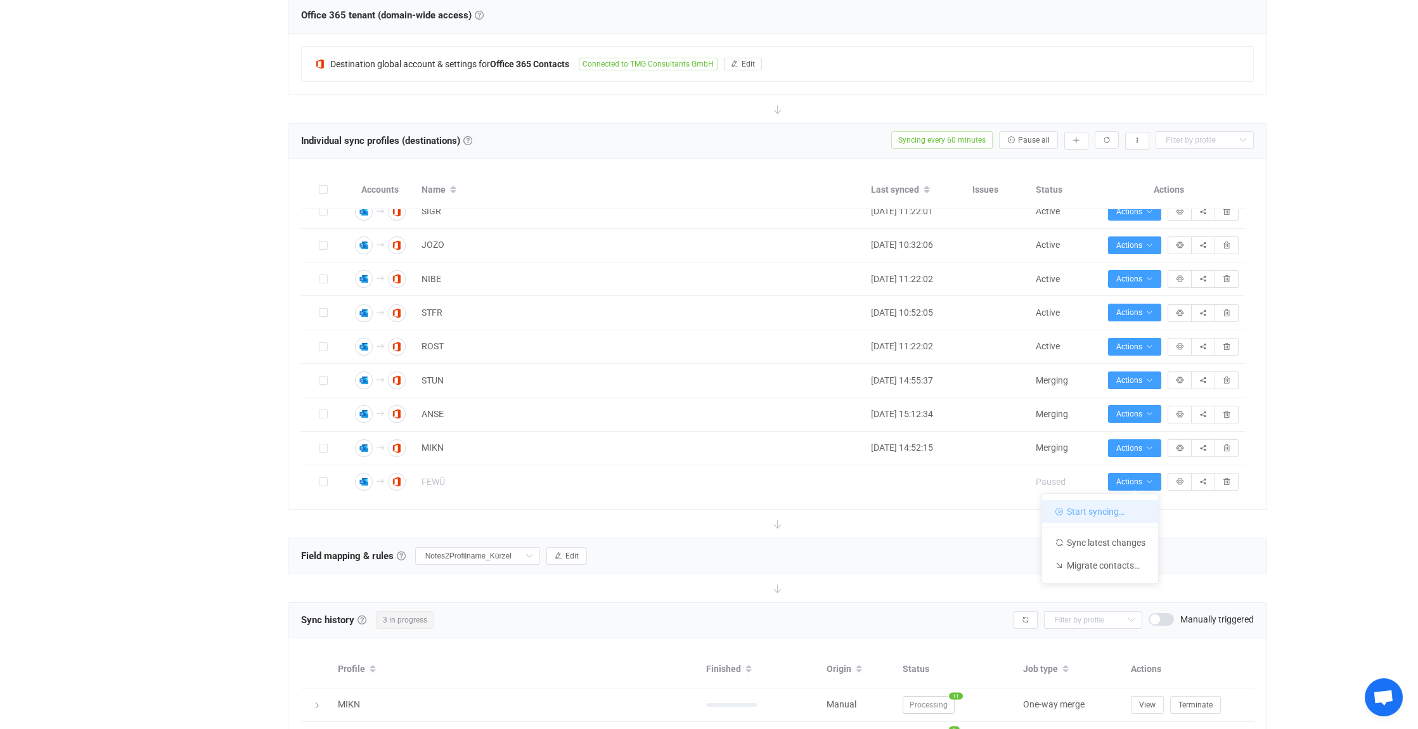
click at [1112, 507] on li "Start syncing…" at bounding box center [1100, 511] width 116 height 23
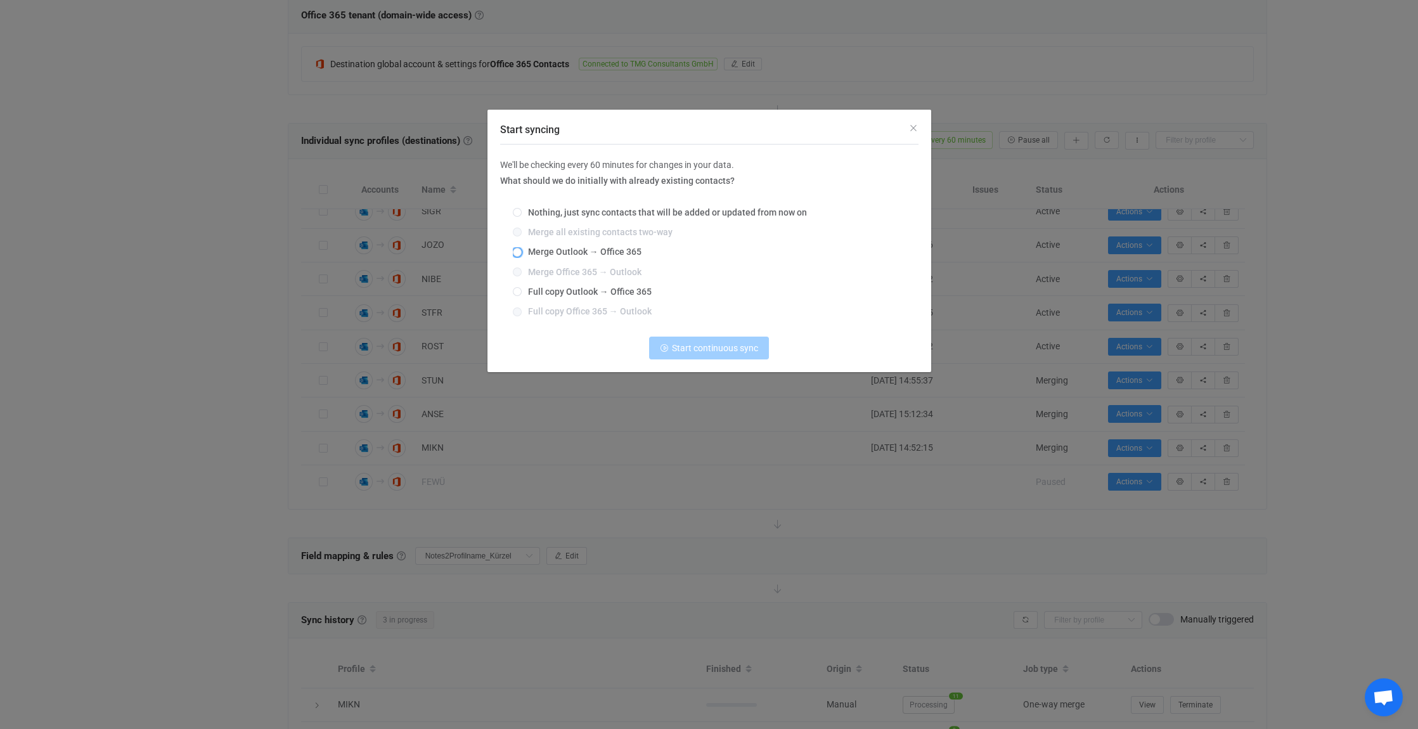
click at [567, 254] on span "Merge Outlook → Office 365" at bounding box center [582, 252] width 120 height 10
click at [522, 254] on input "Merge Outlook → Office 365" at bounding box center [517, 253] width 9 height 10
radio input "true"
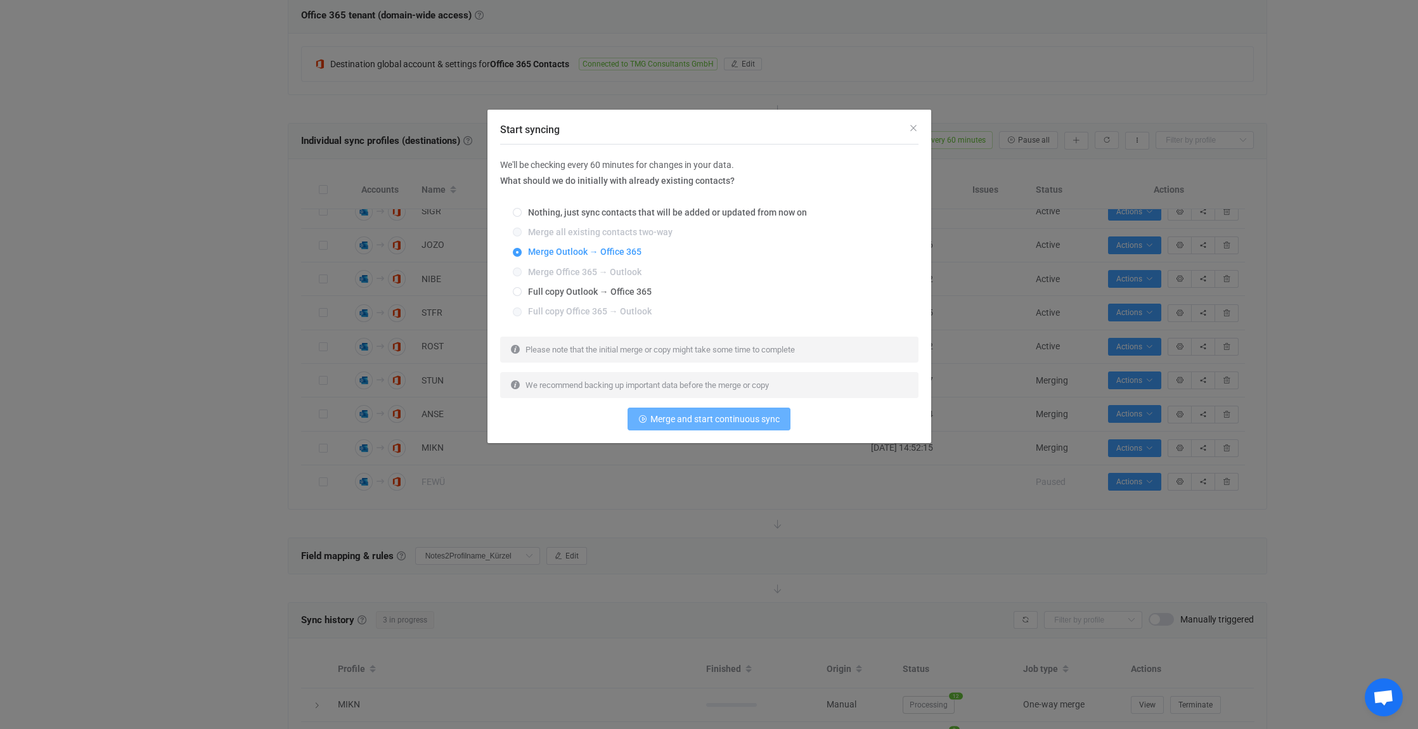
click at [705, 417] on span "Merge and start continuous sync" at bounding box center [714, 419] width 129 height 10
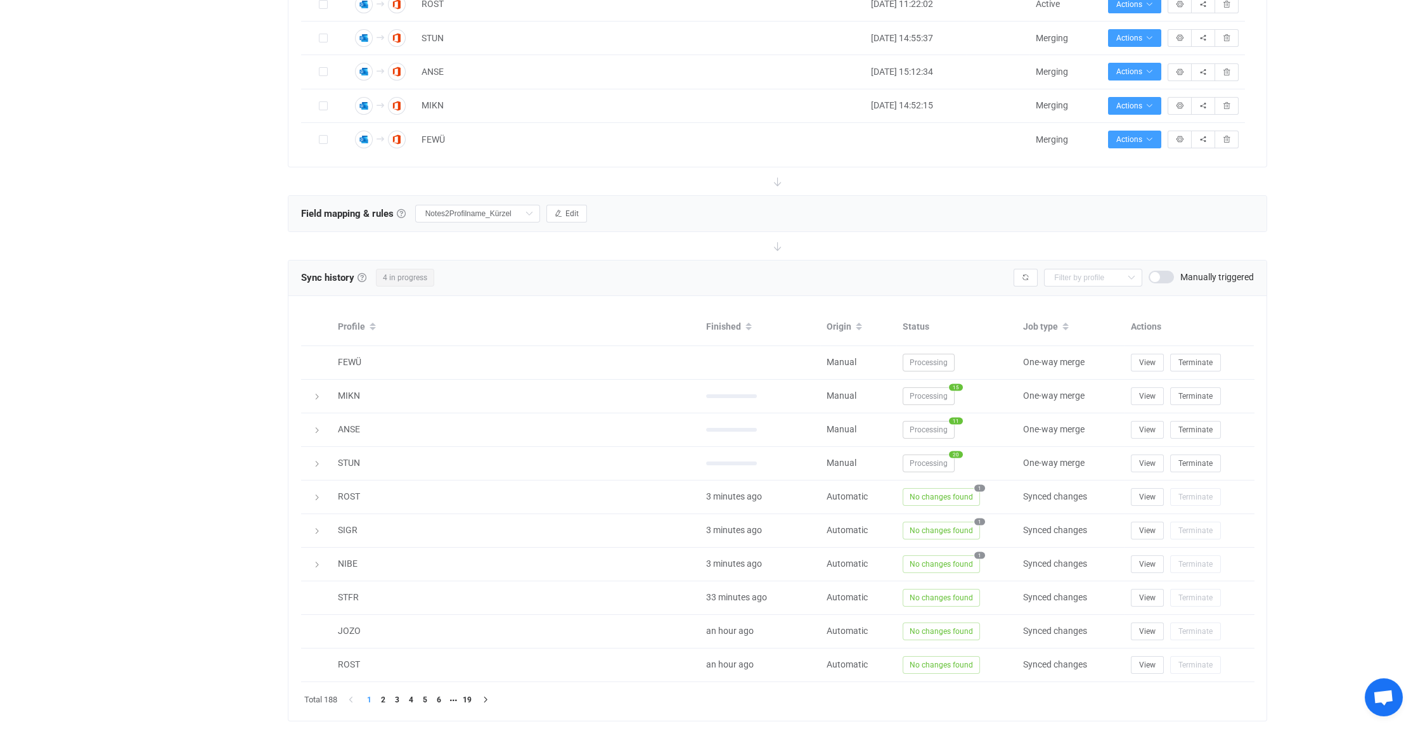
scroll to position [753, 0]
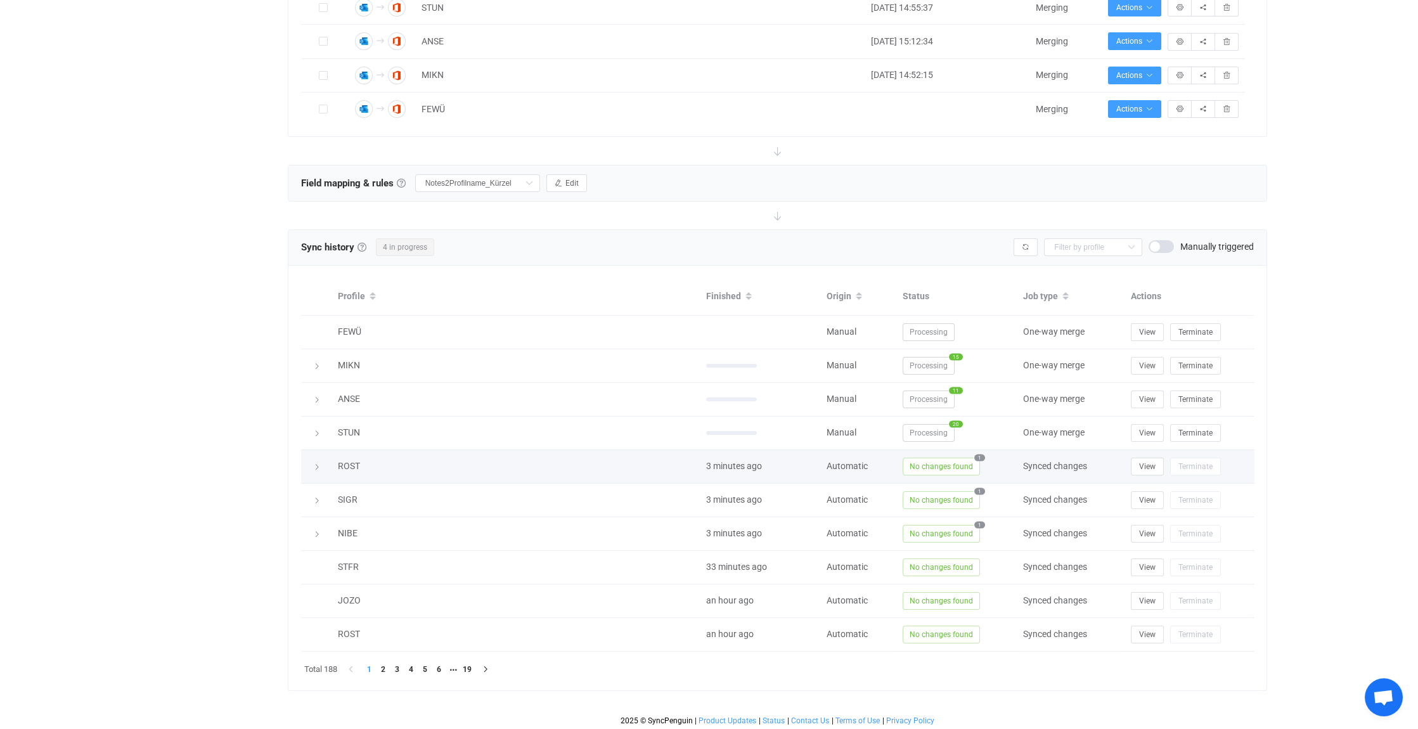
click at [318, 463] on icon at bounding box center [317, 467] width 8 height 8
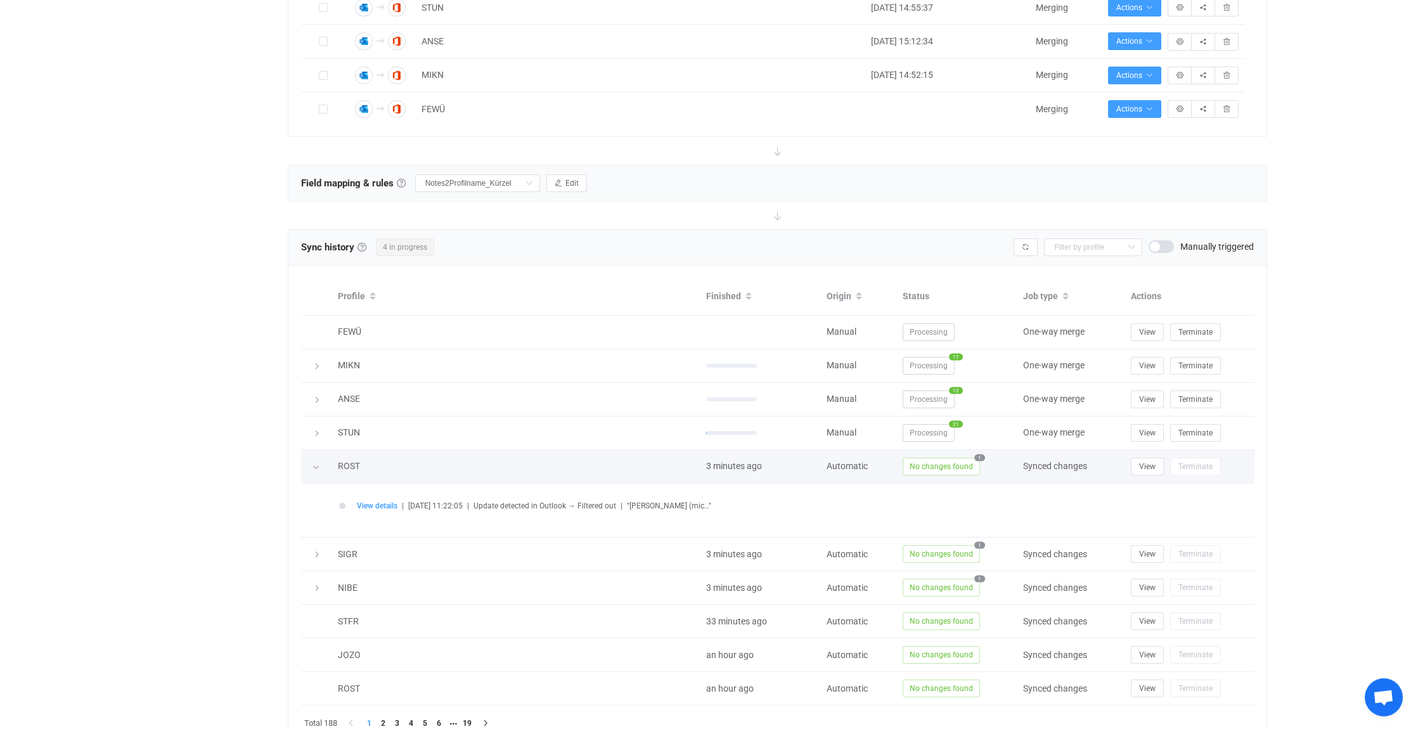
click at [316, 463] on icon at bounding box center [316, 467] width 8 height 8
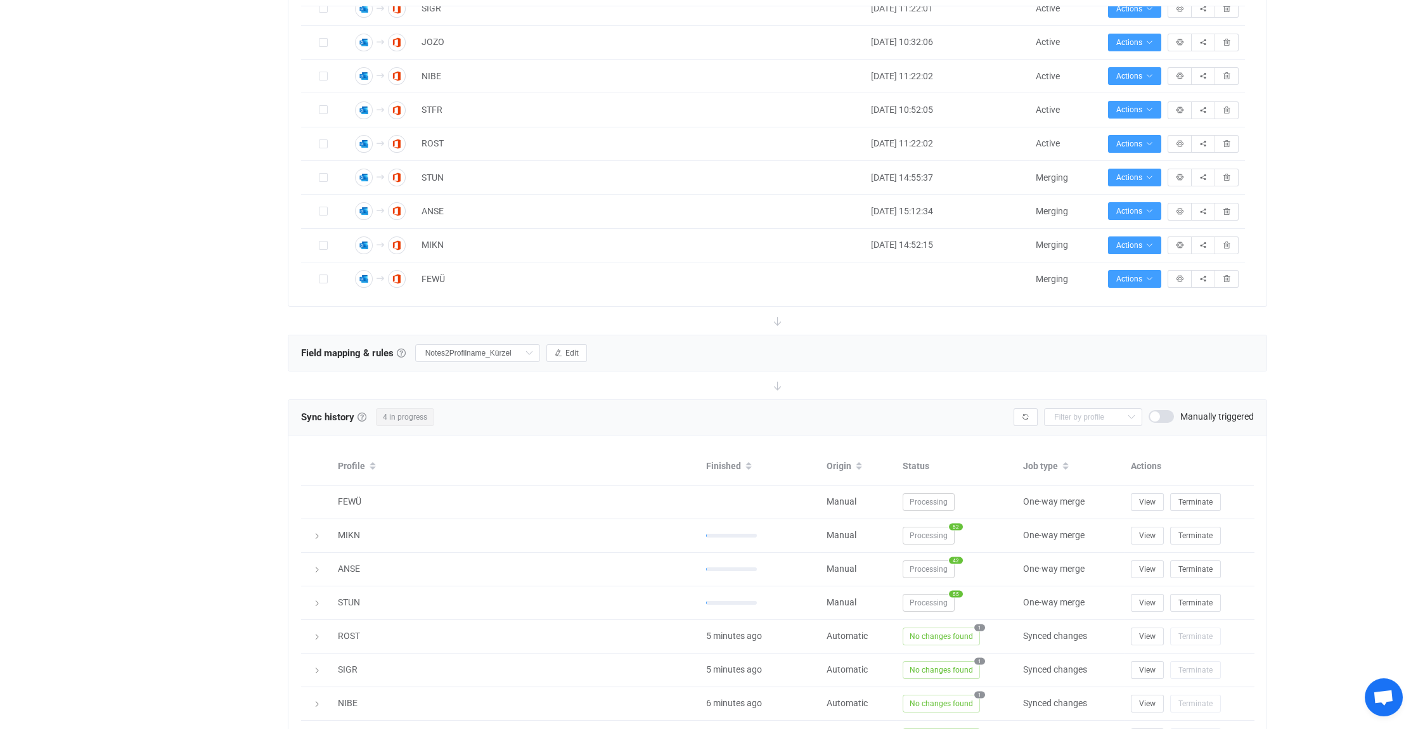
scroll to position [634, 0]
